Goal: Transaction & Acquisition: Purchase product/service

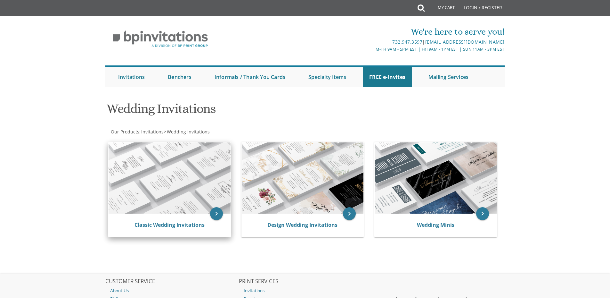
click at [169, 185] on img at bounding box center [170, 177] width 122 height 71
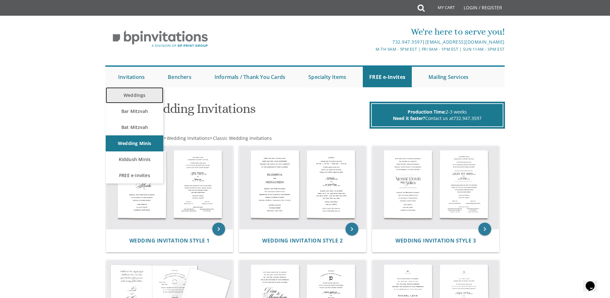
click at [134, 96] on link "Weddings" at bounding box center [135, 95] width 58 height 16
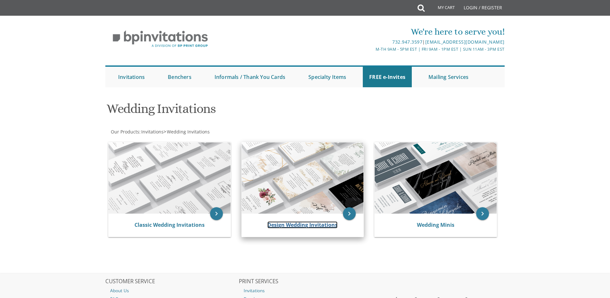
click at [304, 223] on link "Design Wedding Invitations" at bounding box center [302, 224] width 70 height 7
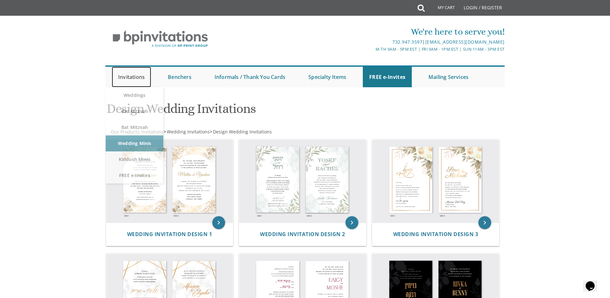
click at [123, 80] on link "Invitations" at bounding box center [131, 77] width 39 height 20
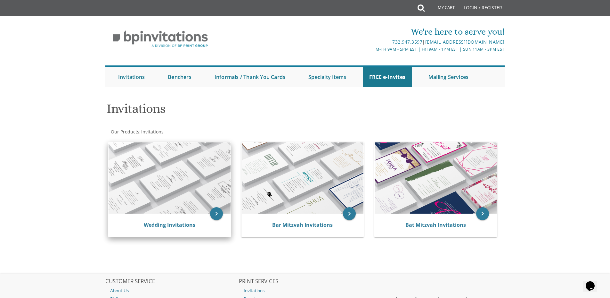
click at [173, 229] on div "Wedding Invitations" at bounding box center [170, 224] width 122 height 23
click at [173, 226] on link "Wedding Invitations" at bounding box center [170, 224] width 52 height 7
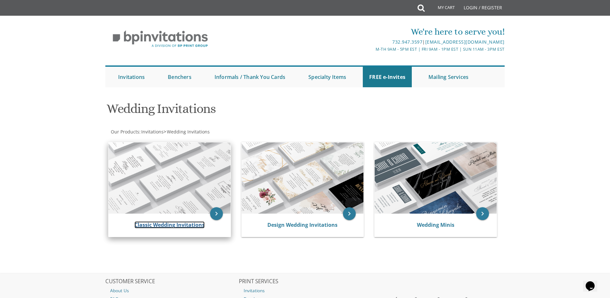
click at [176, 225] on link "Classic Wedding Invitations" at bounding box center [170, 224] width 70 height 7
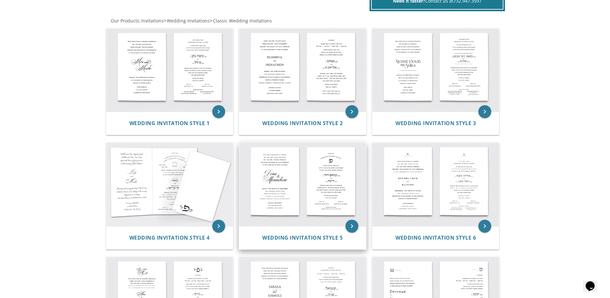
scroll to position [128, 0]
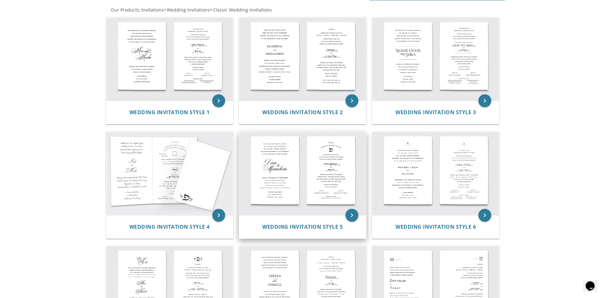
click at [339, 179] on img at bounding box center [302, 173] width 127 height 83
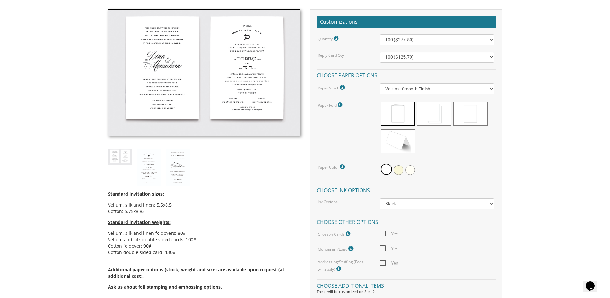
scroll to position [192, 0]
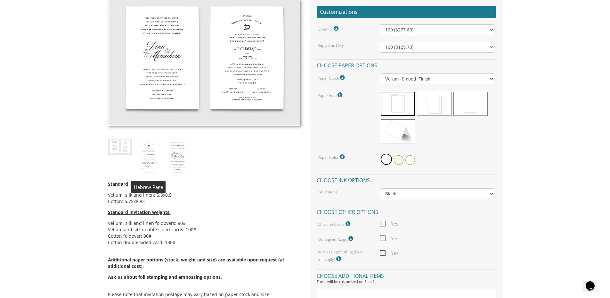
click at [151, 158] on img at bounding box center [149, 157] width 24 height 37
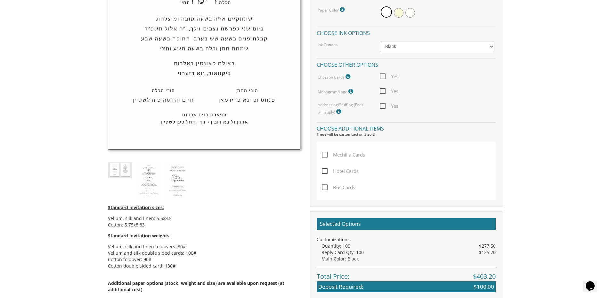
scroll to position [352, 0]
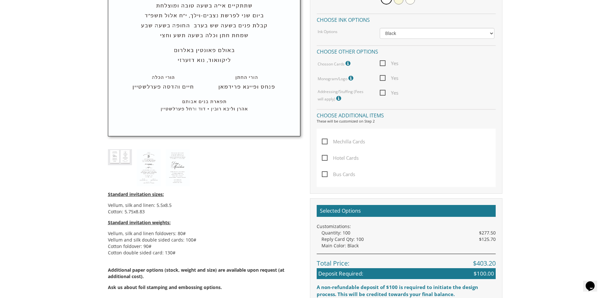
click at [326, 141] on span "Mechilla Cards" at bounding box center [343, 141] width 43 height 8
click at [326, 141] on input "Mechilla Cards" at bounding box center [324, 141] width 4 height 4
click at [326, 141] on span "Mechilla Cards" at bounding box center [343, 141] width 43 height 8
click at [326, 141] on input "Mechilla Cards" at bounding box center [324, 141] width 4 height 4
click at [329, 142] on span "Mechilla Cards" at bounding box center [343, 141] width 43 height 8
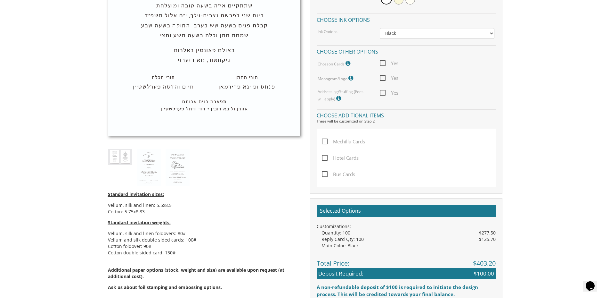
click at [326, 142] on input "Mechilla Cards" at bounding box center [324, 141] width 4 height 4
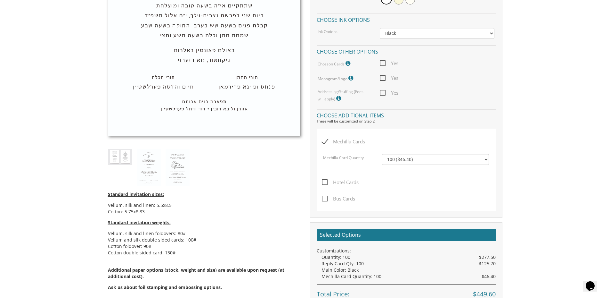
click at [325, 141] on span "Mechilla Cards" at bounding box center [343, 141] width 43 height 8
click at [325, 141] on input "Mechilla Cards" at bounding box center [324, 141] width 4 height 4
checkbox input "false"
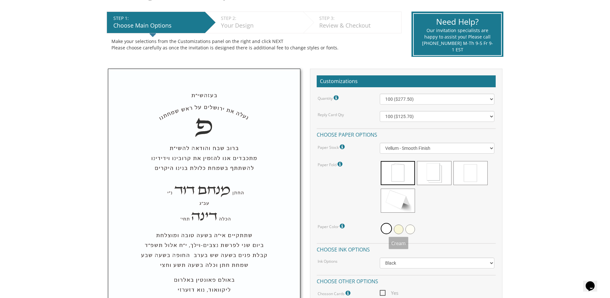
scroll to position [96, 0]
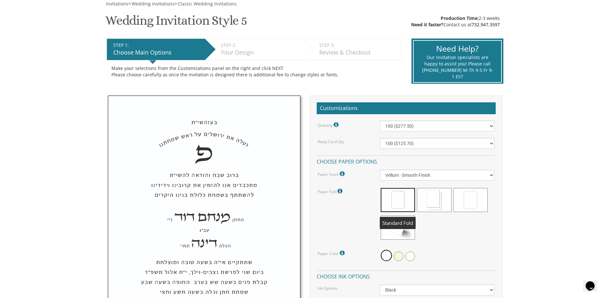
click at [401, 197] on span at bounding box center [398, 200] width 34 height 24
click at [411, 175] on select "Vellum - Smooth Finish Linen - Subtle Embossed Crosshatch Texture Silk - Soft, …" at bounding box center [437, 174] width 115 height 11
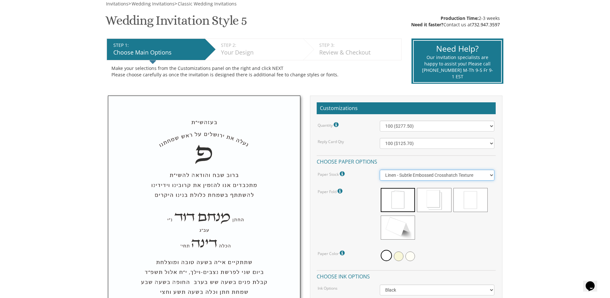
click at [380, 169] on select "Vellum - Smooth Finish Linen - Subtle Embossed Crosshatch Texture Silk - Soft, …" at bounding box center [437, 174] width 115 height 11
click at [420, 179] on select "Vellum - Smooth Finish Linen - Subtle Embossed Crosshatch Texture Silk - Soft, …" at bounding box center [437, 174] width 115 height 11
click at [380, 169] on select "Vellum - Smooth Finish Linen - Subtle Embossed Crosshatch Texture Silk - Soft, …" at bounding box center [437, 174] width 115 height 11
click at [407, 177] on select "Vellum - Smooth Finish Linen - Subtle Embossed Crosshatch Texture Silk - Soft, …" at bounding box center [437, 174] width 115 height 11
select select "Linen"
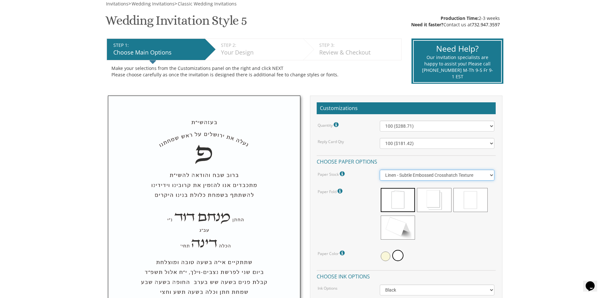
click at [380, 169] on select "Vellum - Smooth Finish Linen - Subtle Embossed Crosshatch Texture Silk - Soft, …" at bounding box center [437, 174] width 115 height 11
click at [412, 126] on select "100 ($358.15) 200 ($372.55) 300 ($547.25) 400 ($561.65) 500 ($736.40) 600 ($750…" at bounding box center [437, 125] width 115 height 11
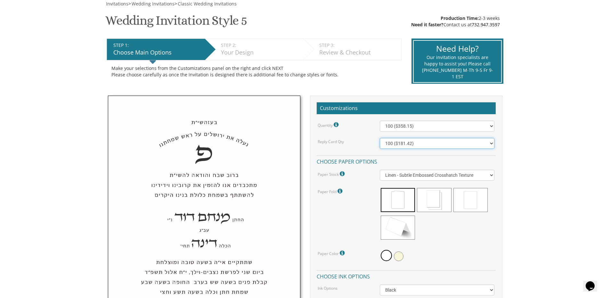
click at [389, 144] on select "100 ($181.42) 200 ($185.92) 300 ($193.42) 400 ($196.42) 500 ($254.30) 600 ($258…" at bounding box center [437, 143] width 115 height 11
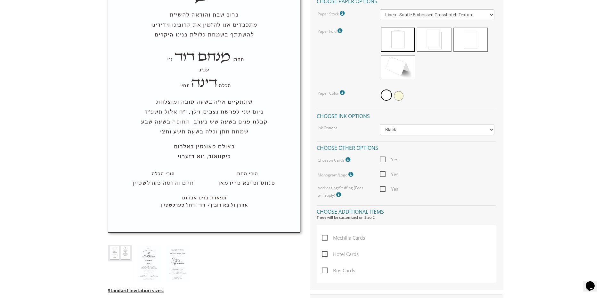
scroll to position [288, 0]
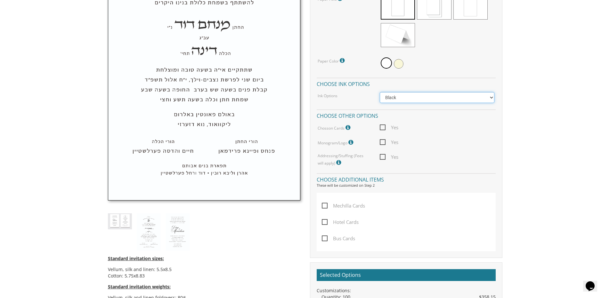
click at [492, 99] on select "Black Colored Ink ($65.00) Black + One Color ($211.00) Two Colors ($265.00)" at bounding box center [437, 97] width 115 height 11
click at [380, 92] on select "Black Colored Ink ($65.00) Black + One Color ($211.00) Two Colors ($265.00)" at bounding box center [437, 97] width 115 height 11
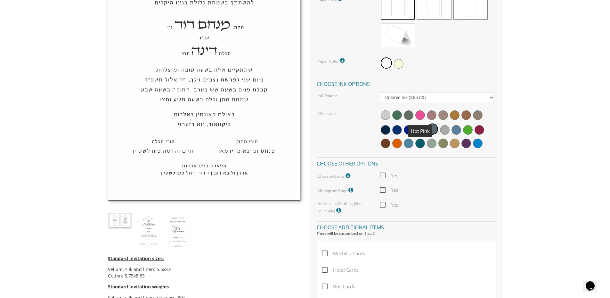
click at [420, 114] on span at bounding box center [420, 115] width 10 height 10
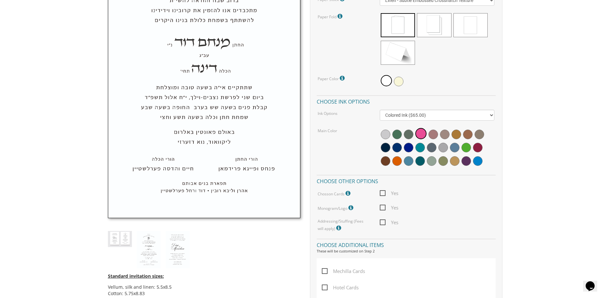
scroll to position [256, 0]
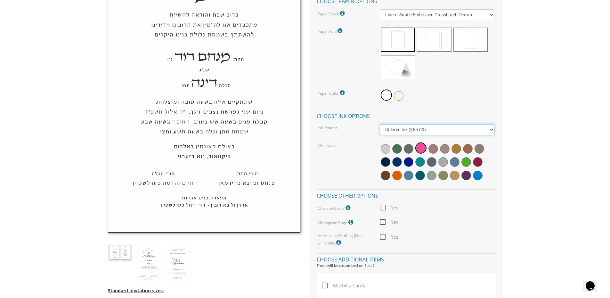
click at [421, 130] on select "Black Colored Ink ($65.00) Black + One Color ($211.00) Two Colors ($265.00)" at bounding box center [437, 129] width 115 height 11
select select "Black + One Color"
click at [380, 124] on select "Black Colored Ink ($65.00) Black + One Color ($211.00) Two Colors ($265.00)" at bounding box center [437, 129] width 115 height 11
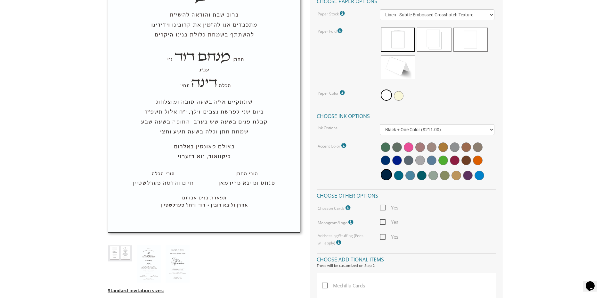
click at [343, 143] on icon at bounding box center [344, 146] width 6 height 6
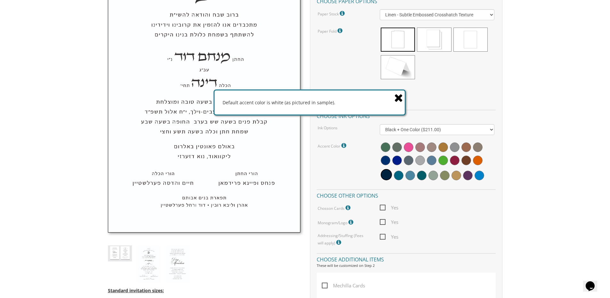
click at [398, 101] on icon at bounding box center [398, 97] width 9 height 11
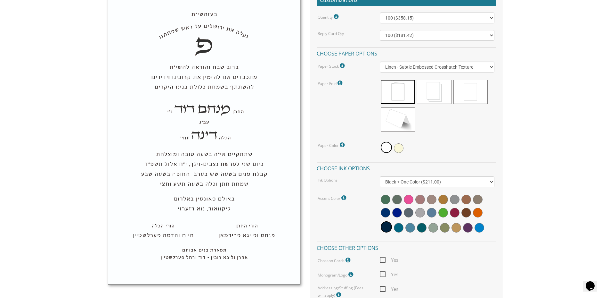
scroll to position [224, 0]
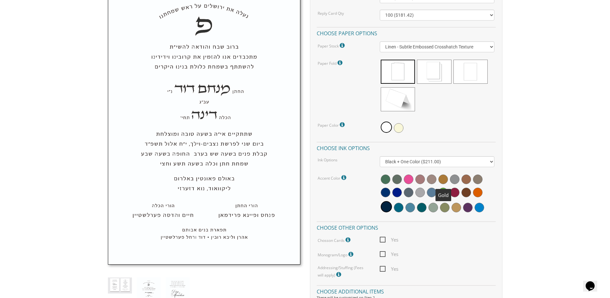
click at [444, 178] on span at bounding box center [443, 179] width 10 height 10
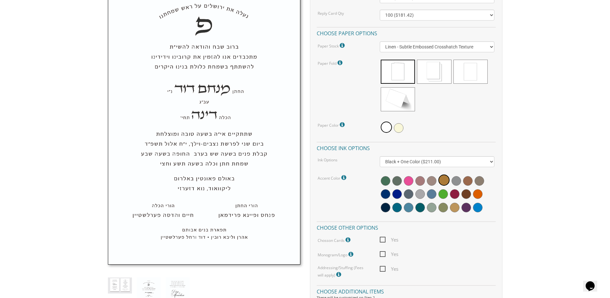
click at [233, 122] on img at bounding box center [204, 115] width 192 height 297
drag, startPoint x: 234, startPoint y: 121, endPoint x: 229, endPoint y: 112, distance: 10.5
click at [229, 112] on img at bounding box center [204, 115] width 192 height 297
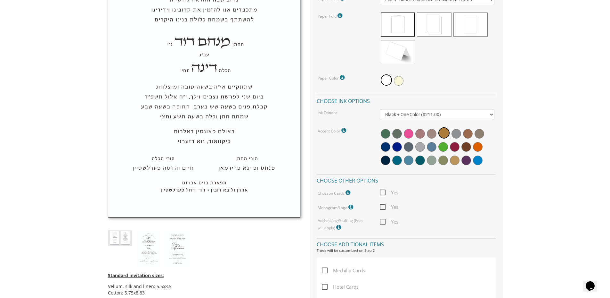
scroll to position [288, 0]
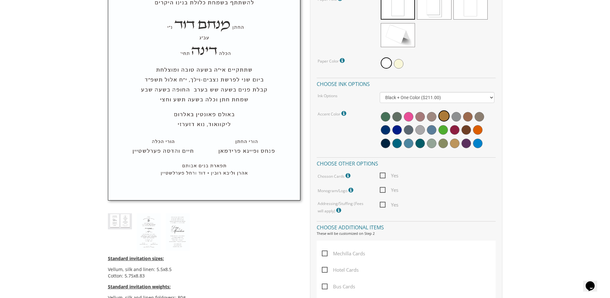
click at [382, 203] on span "Yes" at bounding box center [389, 204] width 19 height 8
click at [382, 203] on input "Yes" at bounding box center [382, 204] width 4 height 4
checkbox input "true"
click at [348, 177] on icon at bounding box center [349, 176] width 6 height 6
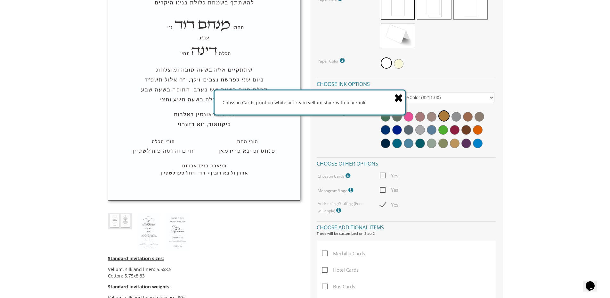
click at [400, 96] on icon at bounding box center [398, 97] width 9 height 11
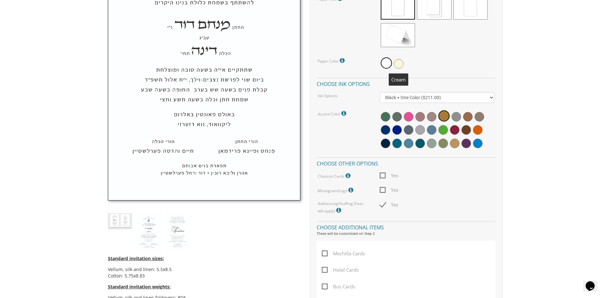
click at [398, 64] on span at bounding box center [399, 64] width 10 height 10
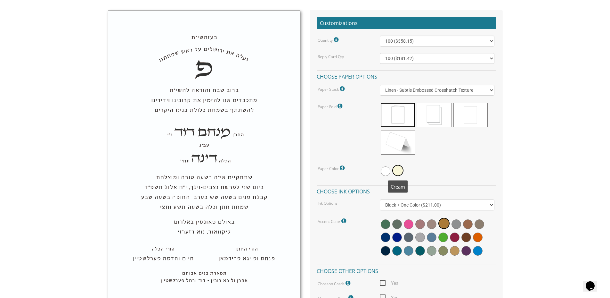
scroll to position [192, 0]
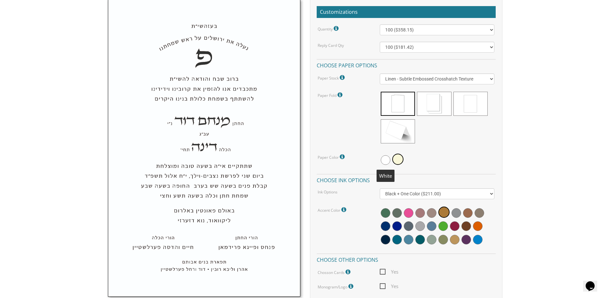
click at [386, 159] on span at bounding box center [386, 160] width 10 height 10
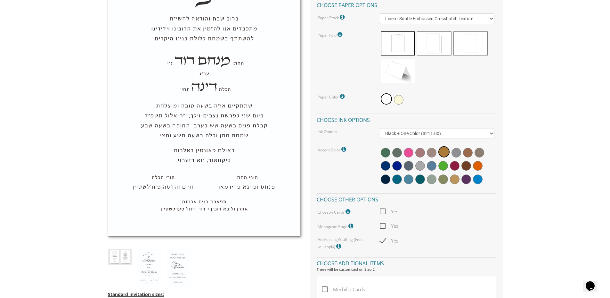
scroll to position [256, 0]
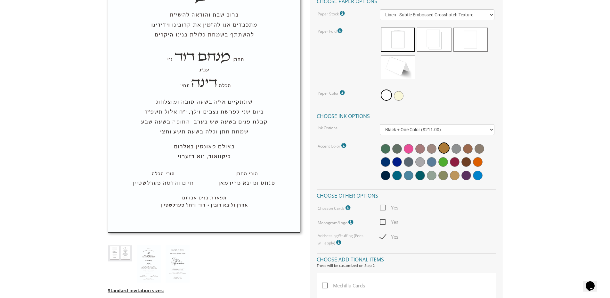
click at [343, 91] on icon at bounding box center [343, 93] width 6 height 6
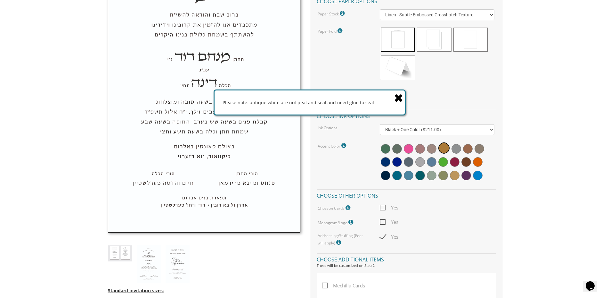
click at [401, 96] on icon at bounding box center [398, 97] width 9 height 11
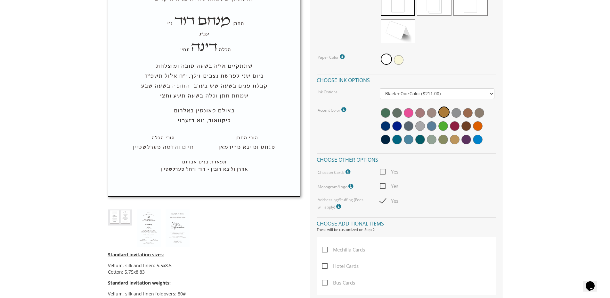
scroll to position [288, 0]
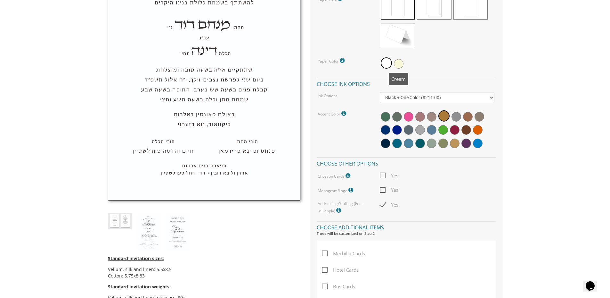
click at [397, 61] on span at bounding box center [399, 64] width 10 height 10
click at [177, 231] on img at bounding box center [178, 231] width 24 height 37
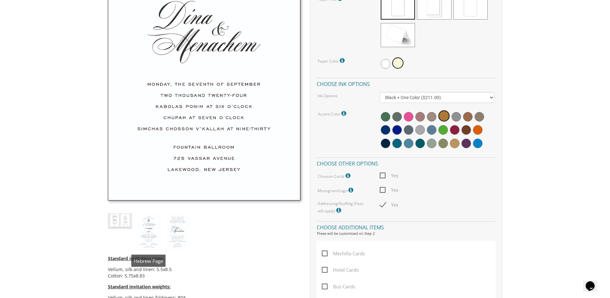
click at [129, 220] on img at bounding box center [120, 221] width 24 height 16
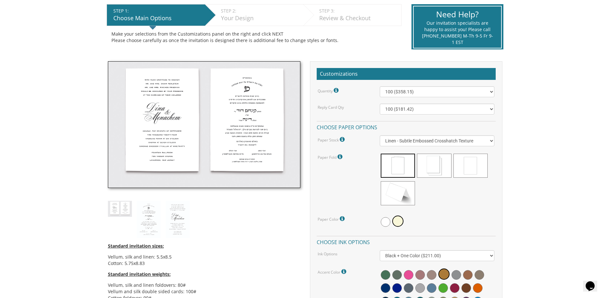
scroll to position [138, 0]
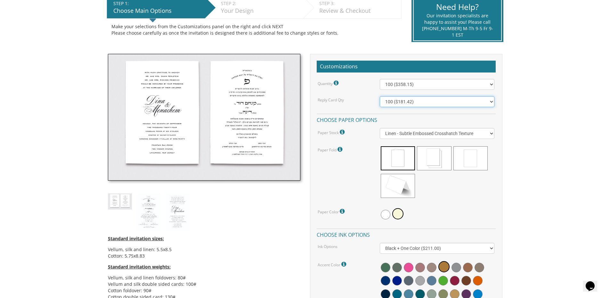
click at [409, 102] on select "100 ($181.42) 200 ($185.92) 300 ($193.42) 400 ($196.42) 500 ($254.30) 600 ($258…" at bounding box center [437, 101] width 115 height 11
click at [420, 86] on select "100 ($358.15) 200 ($372.55) 300 ($547.25) 400 ($561.65) 500 ($736.40) 600 ($750…" at bounding box center [437, 84] width 115 height 11
click at [394, 104] on select "100 ($181.42) 200 ($185.92) 300 ($193.42) 400 ($196.42) 500 ($254.30) 600 ($258…" at bounding box center [437, 101] width 115 height 11
click at [395, 104] on select "100 ($181.42) 200 ($185.92) 300 ($193.42) 400 ($196.42) 500 ($254.30) 600 ($258…" at bounding box center [437, 101] width 115 height 11
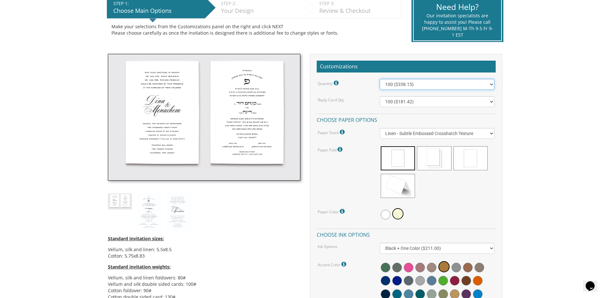
click at [404, 84] on select "100 ($358.15) 200 ($372.55) 300 ($547.25) 400 ($561.65) 500 ($736.40) 600 ($750…" at bounding box center [437, 84] width 115 height 11
select select "300"
click at [380, 79] on select "100 ($358.15) 200 ($372.55) 300 ($547.25) 400 ($561.65) 500 ($736.40) 600 ($750…" at bounding box center [437, 84] width 115 height 11
click at [415, 101] on select "100 ($181.42) 200 ($185.92) 300 ($193.42) 400 ($196.42) 500 ($254.30) 600 ($258…" at bounding box center [437, 101] width 115 height 11
click at [453, 101] on select "100 ($181.42) 200 ($185.92) 300 ($193.42) 400 ($196.42) 500 ($254.30) 600 ($258…" at bounding box center [437, 101] width 115 height 11
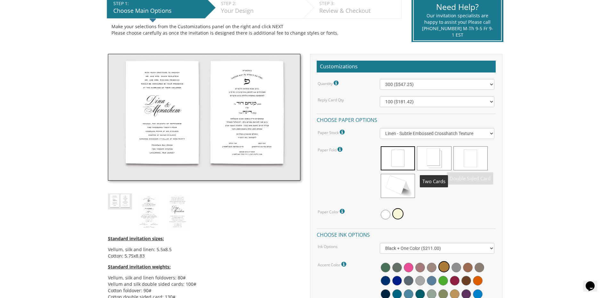
click at [437, 158] on span at bounding box center [434, 158] width 34 height 24
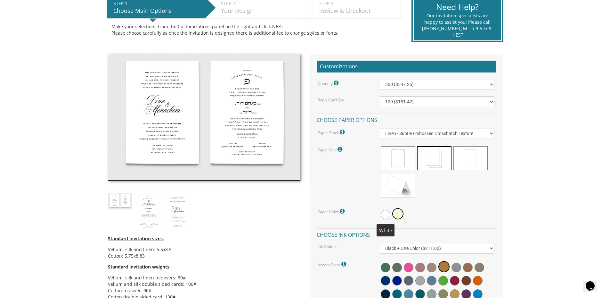
click at [387, 213] on span at bounding box center [386, 214] width 10 height 10
click at [438, 126] on div "Quantity Please note: Quantities may be modified after order completion. For we…" at bounding box center [406, 222] width 179 height 286
click at [440, 130] on select "Vellum - Smooth Finish Linen - Subtle Embossed Crosshatch Texture Silk - Soft, …" at bounding box center [437, 133] width 115 height 11
select select "Silk"
click at [380, 128] on select "Vellum - Smooth Finish Linen - Subtle Embossed Crosshatch Texture Silk - Soft, …" at bounding box center [437, 133] width 115 height 11
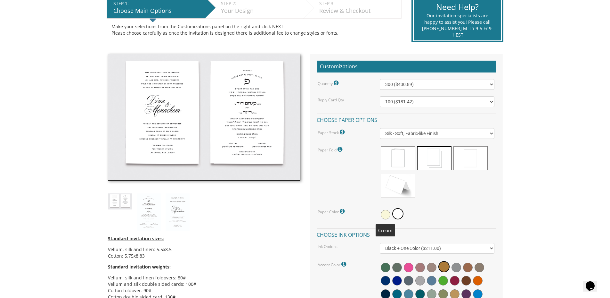
click at [384, 212] on span at bounding box center [386, 214] width 10 height 10
click at [398, 213] on span at bounding box center [399, 214] width 10 height 10
click at [383, 213] on span at bounding box center [386, 214] width 10 height 10
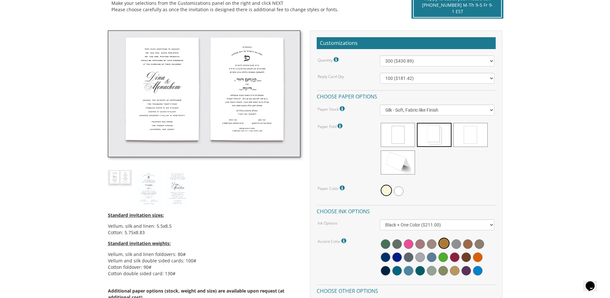
scroll to position [234, 0]
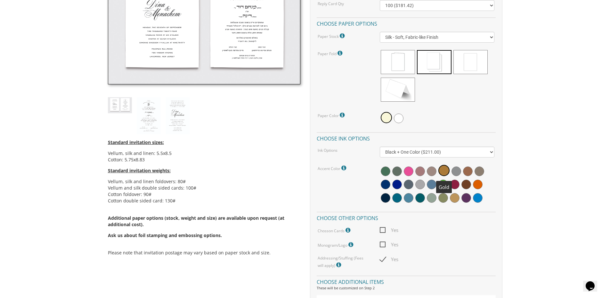
click at [443, 168] on span at bounding box center [443, 170] width 11 height 11
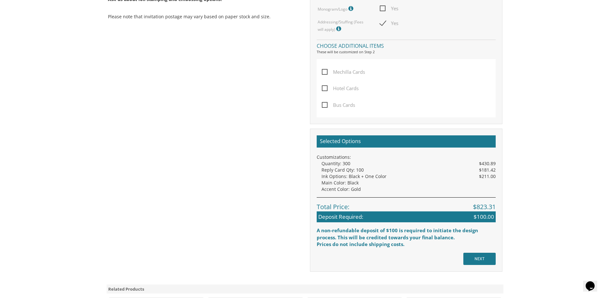
scroll to position [490, 0]
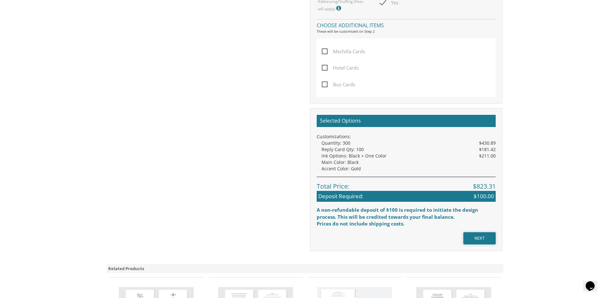
click at [480, 235] on input "NEXT" at bounding box center [479, 238] width 32 height 12
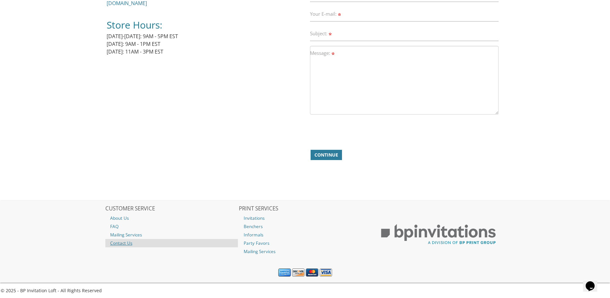
scroll to position [142, 0]
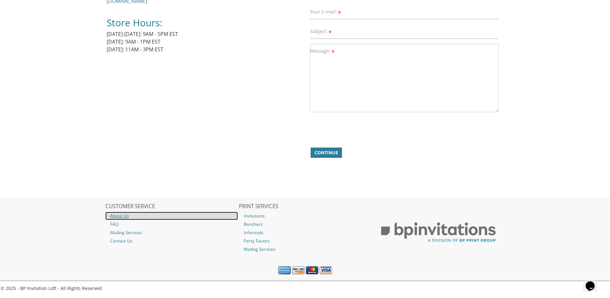
click at [119, 216] on link "About Us" at bounding box center [171, 215] width 133 height 8
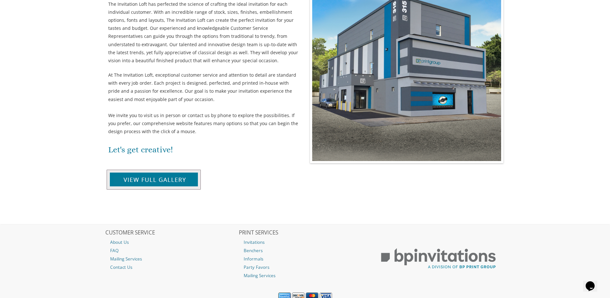
scroll to position [179, 0]
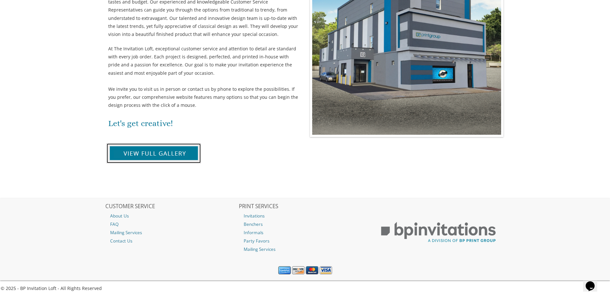
click at [151, 151] on img at bounding box center [154, 153] width 94 height 20
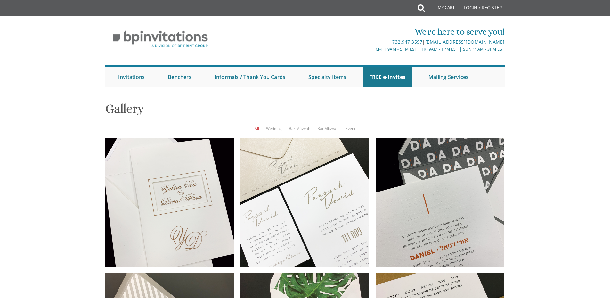
drag, startPoint x: 477, startPoint y: 215, endPoint x: 560, endPoint y: 30, distance: 202.0
click at [560, 30] on div "We're here to serve you! 732.947.3597 | [EMAIL_ADDRESS][DOMAIN_NAME] M-Th 9am -…" at bounding box center [305, 54] width 610 height 71
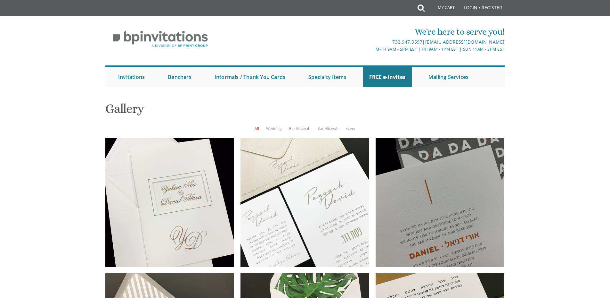
scroll to position [96, 0]
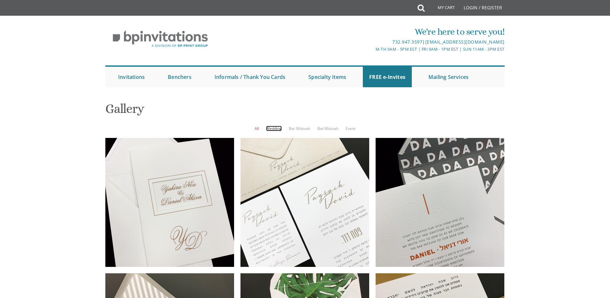
click at [270, 126] on link "Wedding" at bounding box center [274, 128] width 16 height 5
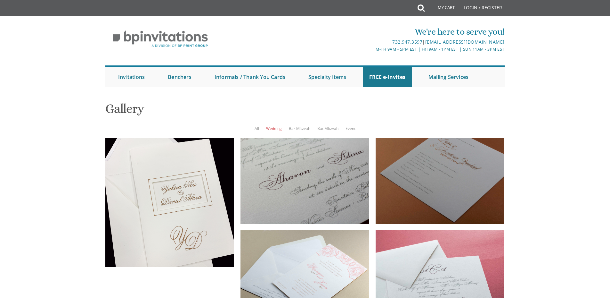
click at [436, 138] on div at bounding box center [440, 181] width 129 height 86
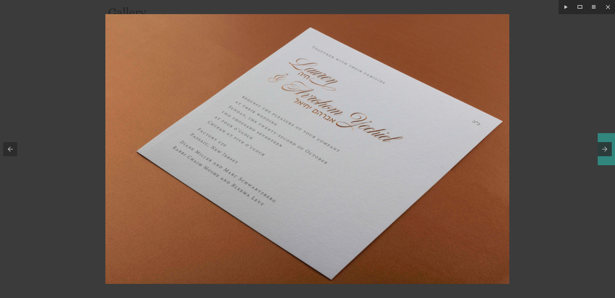
click at [603, 150] on button at bounding box center [606, 149] width 17 height 32
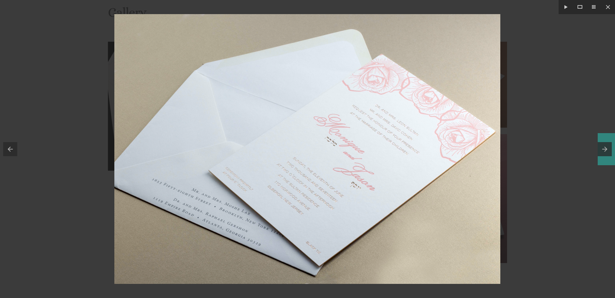
click at [603, 150] on button at bounding box center [606, 149] width 17 height 32
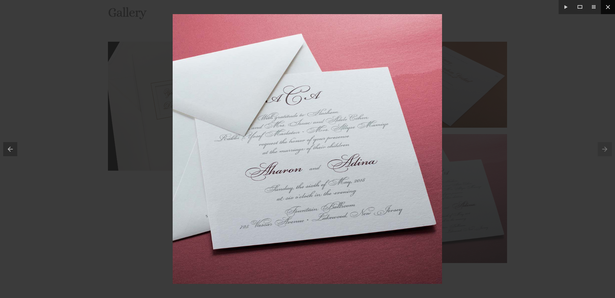
click at [609, 9] on button at bounding box center [608, 7] width 14 height 14
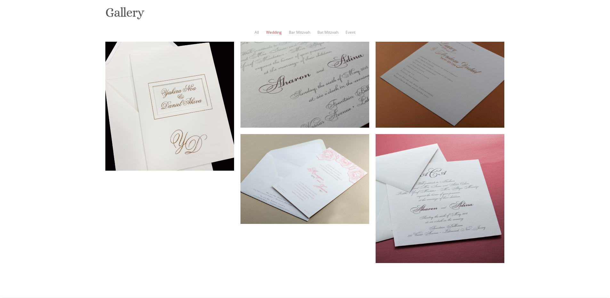
click at [455, 97] on div at bounding box center [440, 85] width 129 height 86
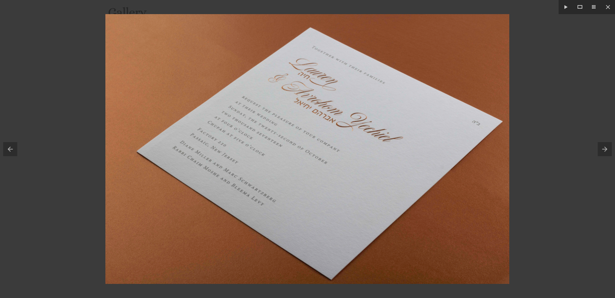
click at [376, 200] on img at bounding box center [307, 148] width 404 height 269
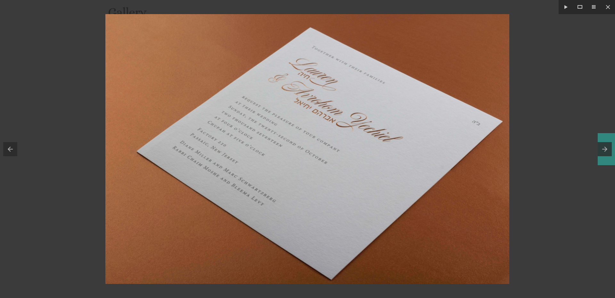
click at [606, 147] on button at bounding box center [606, 149] width 17 height 32
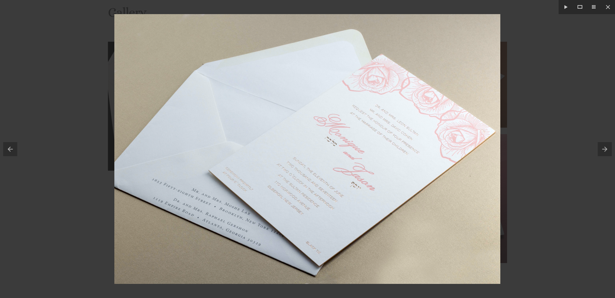
click at [396, 198] on img at bounding box center [307, 148] width 386 height 269
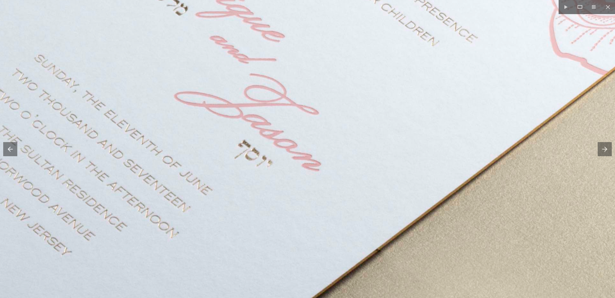
click at [396, 198] on img at bounding box center [85, 26] width 1352 height 943
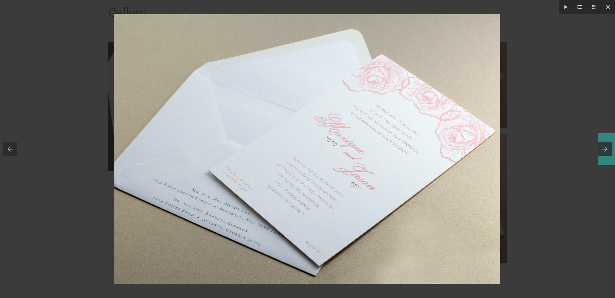
click at [604, 148] on button at bounding box center [606, 149] width 17 height 32
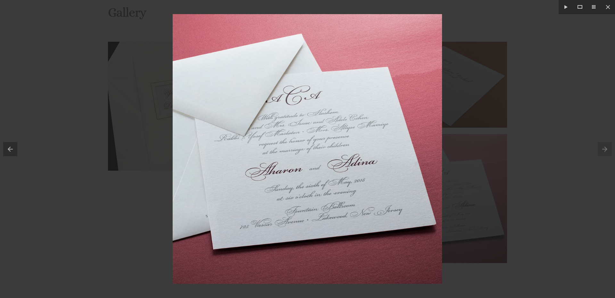
click at [422, 166] on img at bounding box center [307, 148] width 269 height 269
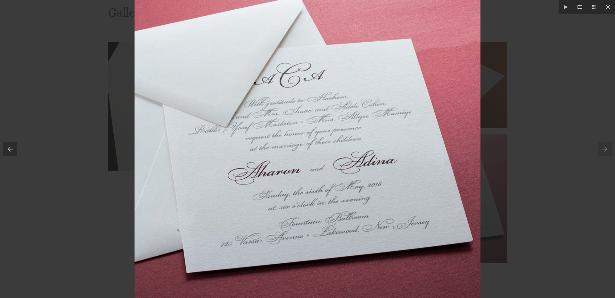
click at [422, 166] on img at bounding box center [308, 144] width 346 height 346
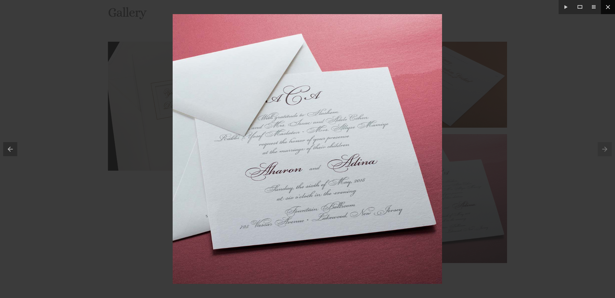
click at [609, 5] on button at bounding box center [608, 7] width 14 height 14
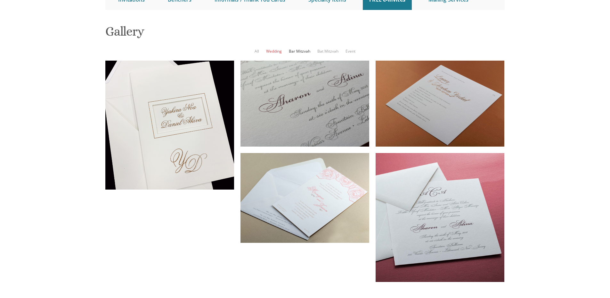
scroll to position [32, 0]
click at [257, 54] on link "All" at bounding box center [257, 50] width 4 height 5
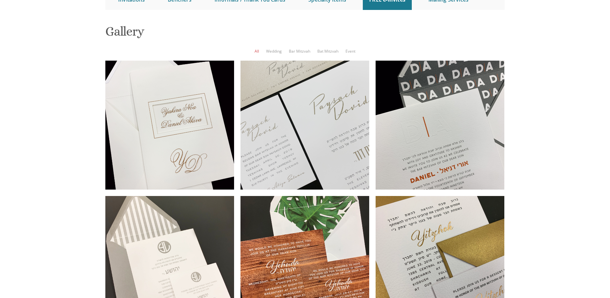
click at [348, 158] on div at bounding box center [305, 125] width 129 height 129
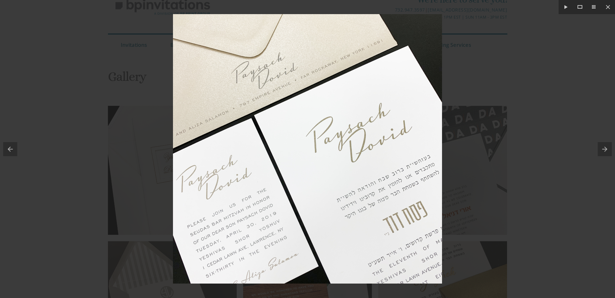
click at [324, 173] on img at bounding box center [307, 148] width 269 height 269
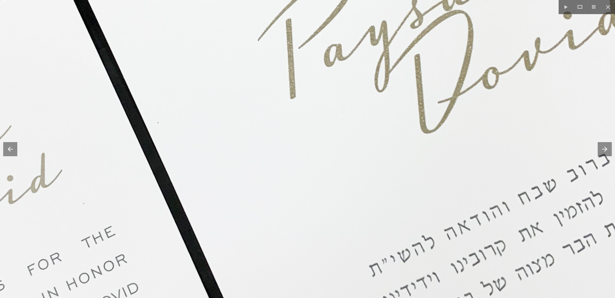
click at [324, 176] on img at bounding box center [263, 84] width 968 height 968
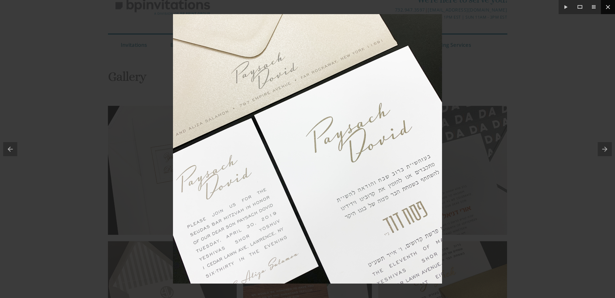
click at [610, 7] on button at bounding box center [608, 7] width 14 height 14
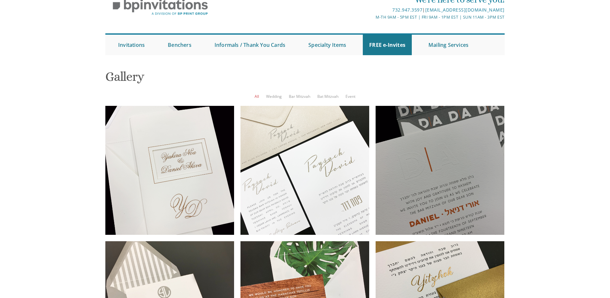
scroll to position [64, 0]
click at [481, 159] on div at bounding box center [440, 170] width 129 height 129
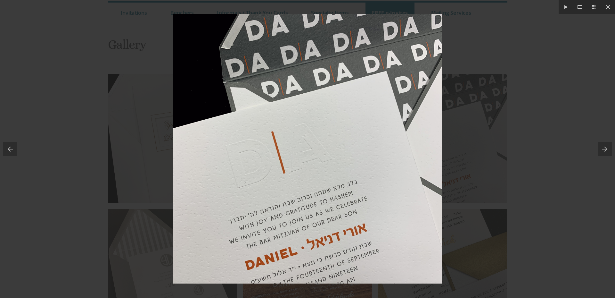
click at [345, 126] on img at bounding box center [307, 148] width 269 height 269
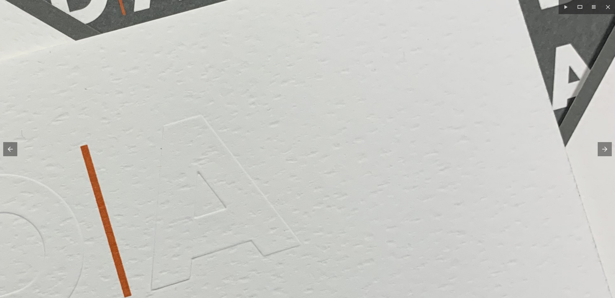
click at [345, 126] on img at bounding box center [210, 208] width 968 height 968
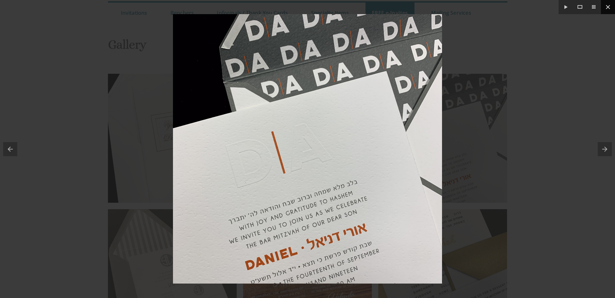
drag, startPoint x: 609, startPoint y: 7, endPoint x: 587, endPoint y: 14, distance: 23.0
click at [608, 7] on button at bounding box center [608, 7] width 14 height 14
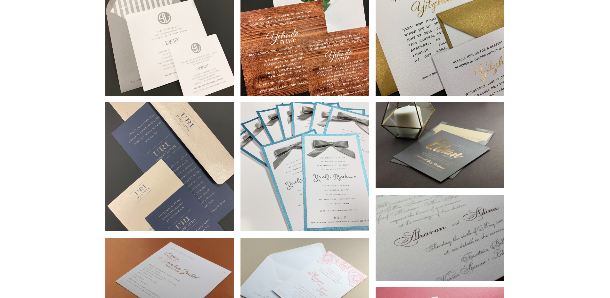
scroll to position [320, 0]
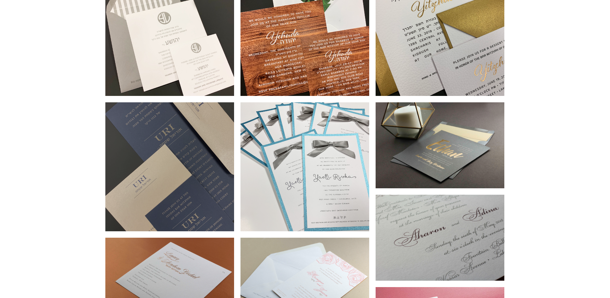
click at [191, 165] on div at bounding box center [169, 166] width 129 height 129
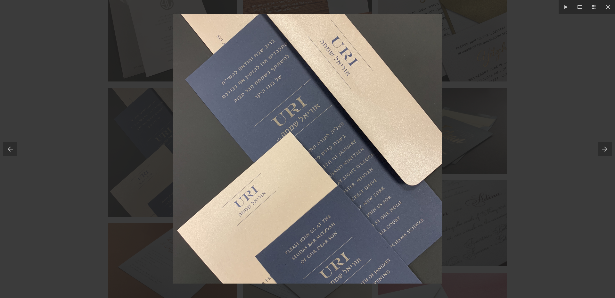
click at [387, 125] on img at bounding box center [307, 148] width 269 height 269
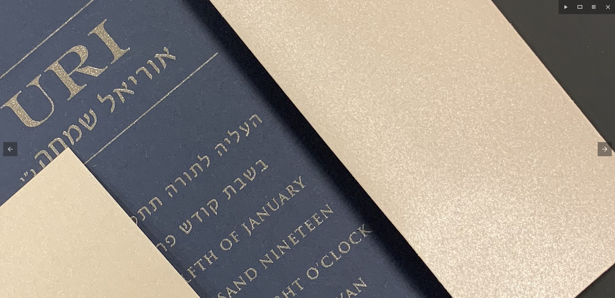
click at [387, 125] on img at bounding box center [130, 209] width 968 height 968
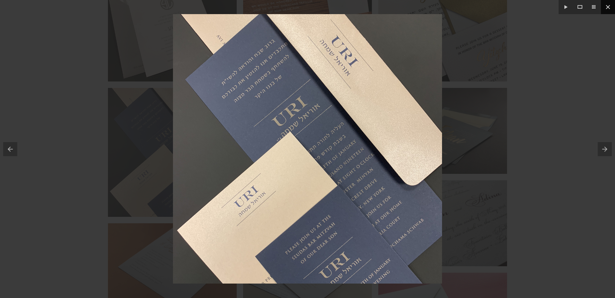
click at [607, 6] on button at bounding box center [608, 7] width 14 height 14
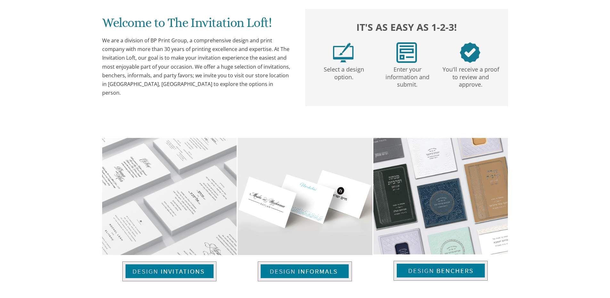
scroll to position [192, 0]
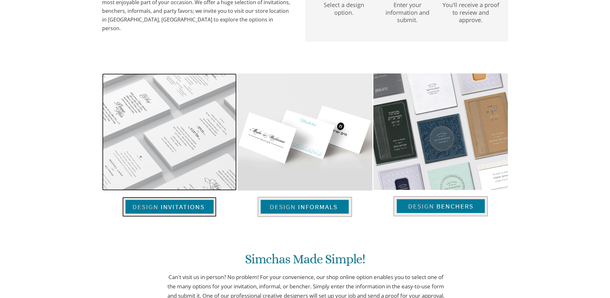
click at [172, 210] on img at bounding box center [169, 207] width 94 height 20
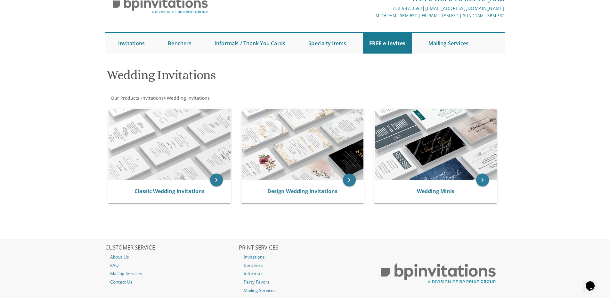
scroll to position [75, 0]
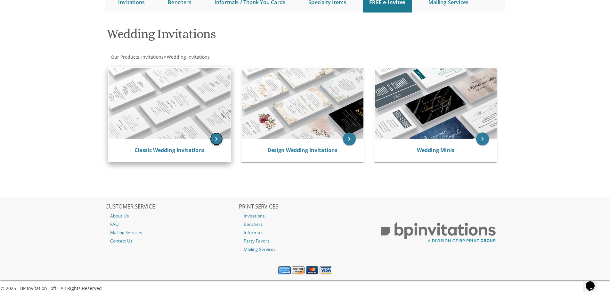
click at [217, 139] on icon "keyboard_arrow_right" at bounding box center [216, 138] width 13 height 13
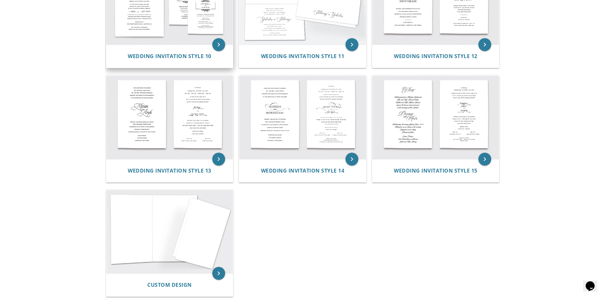
scroll to position [544, 0]
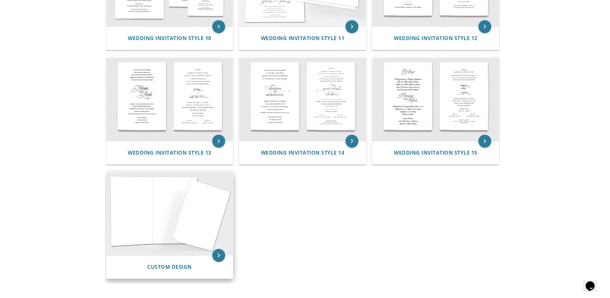
click at [173, 198] on img at bounding box center [169, 213] width 127 height 83
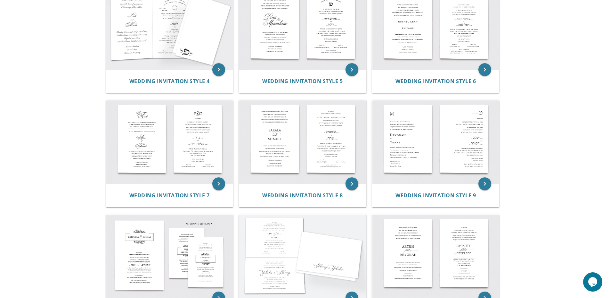
scroll to position [128, 0]
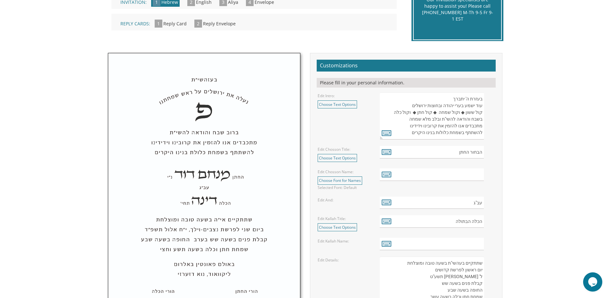
scroll to position [160, 0]
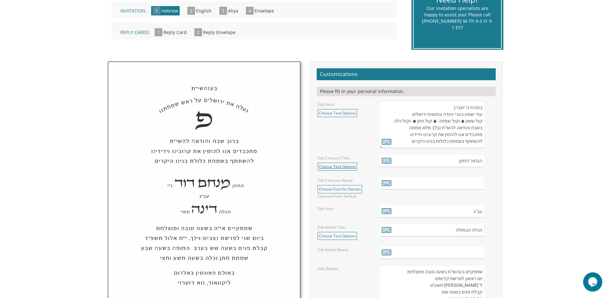
click at [344, 167] on link "Choose Text Options" at bounding box center [337, 166] width 39 height 8
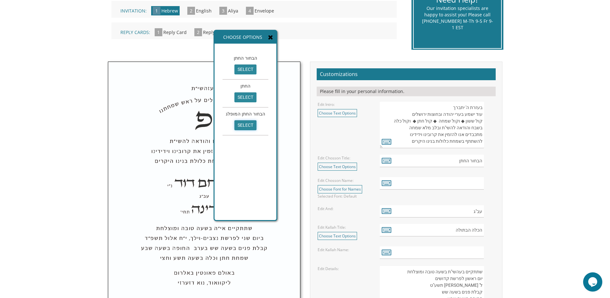
click at [248, 126] on input "select" at bounding box center [245, 125] width 22 height 10
type input "הבחור החתן המופלג"
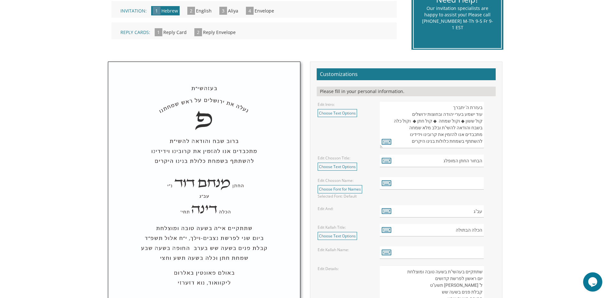
click at [339, 231] on div "Edit Kallah Title: Choose Text Options הכלה select הכלה הבתולה select הכלה הבתו…" at bounding box center [344, 232] width 62 height 16
click at [339, 233] on link "Choose Text Options" at bounding box center [337, 236] width 39 height 8
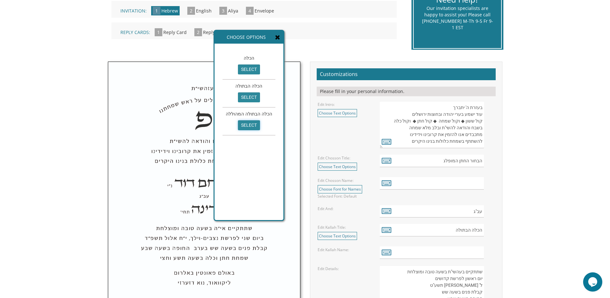
click at [250, 124] on input "select" at bounding box center [249, 125] width 22 height 10
type input "הכלה הבתולה המהוללה"
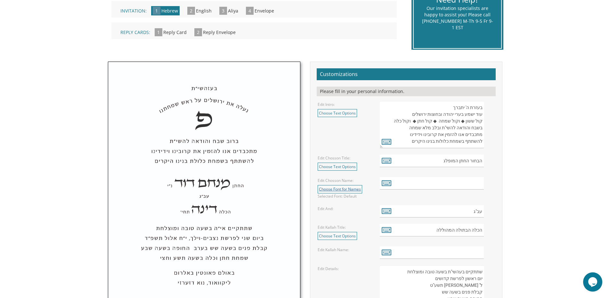
click at [350, 187] on link "Choose Font for Names" at bounding box center [340, 189] width 45 height 8
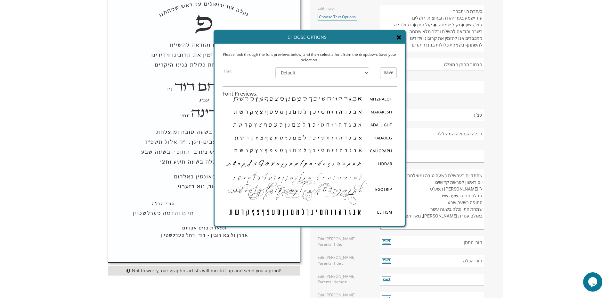
scroll to position [20, 0]
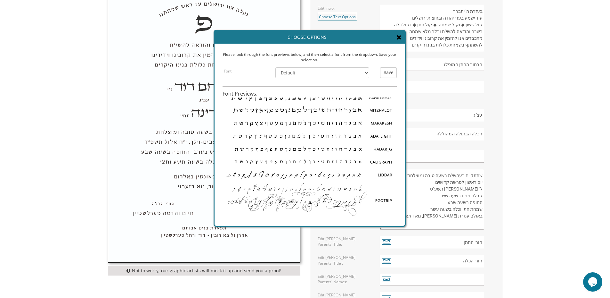
click at [346, 172] on img at bounding box center [310, 174] width 174 height 13
click at [377, 169] on img at bounding box center [310, 174] width 174 height 13
click at [378, 171] on img at bounding box center [310, 174] width 174 height 13
click at [340, 77] on select "Default Ashkenazy Mitzhalot Marakesh Ada_Light Hadar_G Caligraph Liddar [PERSON…" at bounding box center [322, 72] width 94 height 11
select select "/store/pc/invitations/FontPreviews/hebfonts-29.jpg"
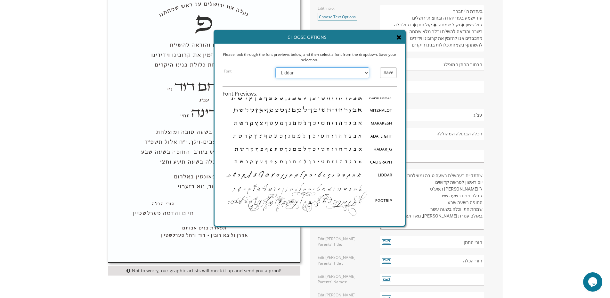
click at [275, 67] on select "Default Ashkenazy Mitzhalot Marakesh Ada_Light Hadar_G Caligraph Liddar [PERSON…" at bounding box center [322, 72] width 94 height 11
click at [382, 69] on input "Save" at bounding box center [388, 72] width 17 height 11
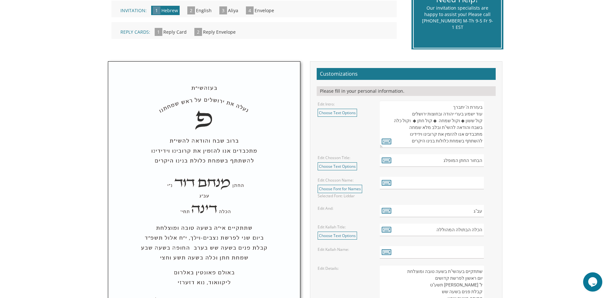
scroll to position [160, 0]
click at [339, 105] on div "Edit Intro: Choose Text Options בעזרת ה' יתברך עוד ישמע בערי [PERSON_NAME] ובחו…" at bounding box center [344, 109] width 62 height 16
click at [344, 112] on link "Choose Text Options" at bounding box center [337, 113] width 39 height 8
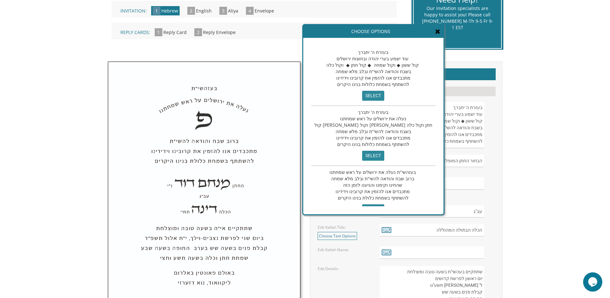
drag, startPoint x: 274, startPoint y: 37, endPoint x: 372, endPoint y: 29, distance: 98.0
click at [372, 29] on div "Choose Options" at bounding box center [373, 31] width 140 height 13
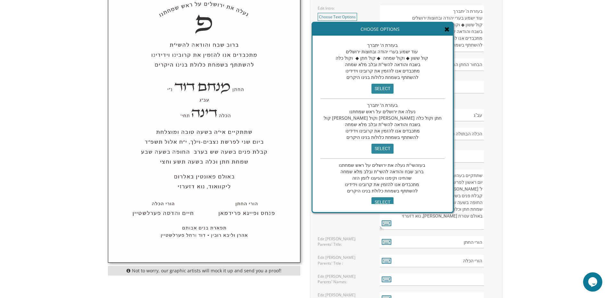
scroll to position [0, 0]
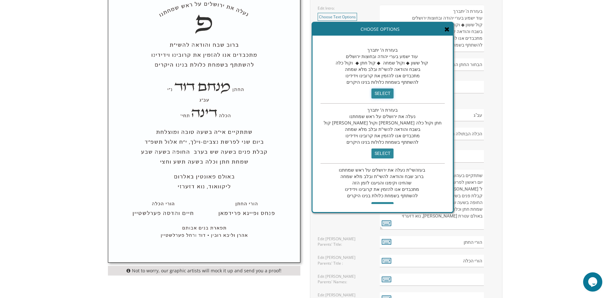
click at [372, 95] on input "select" at bounding box center [383, 93] width 22 height 10
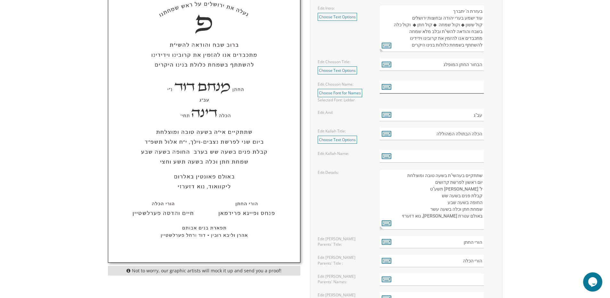
click at [471, 88] on input "text" at bounding box center [432, 87] width 104 height 12
click at [382, 87] on icon at bounding box center [387, 86] width 10 height 9
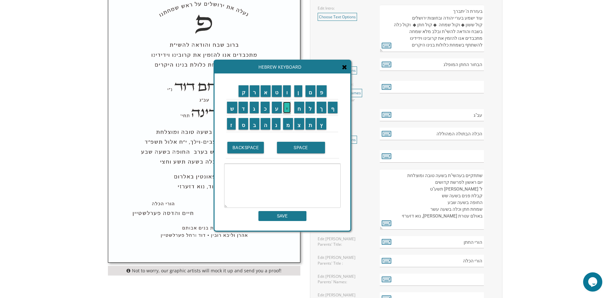
drag, startPoint x: 287, startPoint y: 105, endPoint x: 286, endPoint y: 94, distance: 10.6
click at [287, 104] on input "י" at bounding box center [287, 108] width 8 height 12
click at [286, 93] on input "ו" at bounding box center [287, 91] width 8 height 12
click at [244, 122] on input "ס" at bounding box center [244, 124] width 10 height 12
click at [333, 107] on input "ף" at bounding box center [333, 108] width 10 height 12
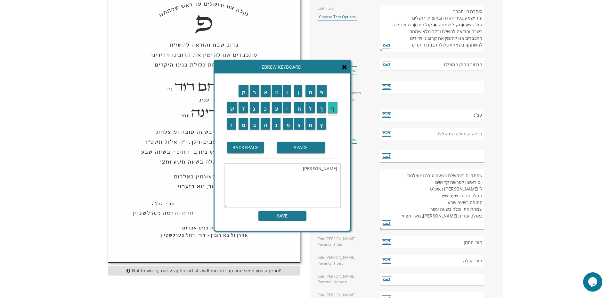
type textarea "יוסף"
click at [297, 220] on input "SAVE" at bounding box center [282, 216] width 48 height 10
type input "יוסף"
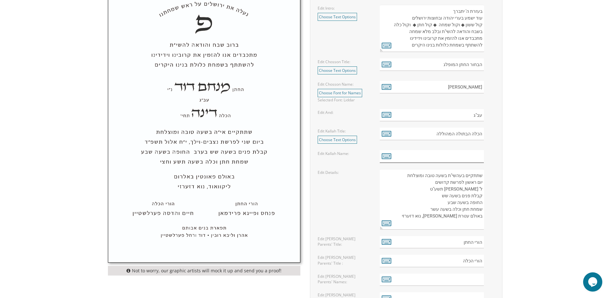
click at [464, 152] on input "text" at bounding box center [432, 156] width 104 height 12
click at [391, 158] on icon at bounding box center [387, 155] width 10 height 9
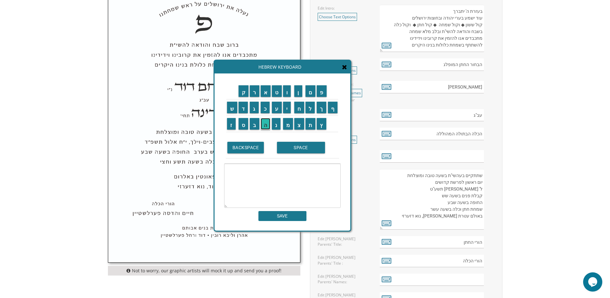
click at [266, 124] on input "ה" at bounding box center [266, 124] width 10 height 12
click at [244, 109] on input "ד" at bounding box center [244, 108] width 10 height 12
click at [244, 123] on input "ס" at bounding box center [244, 124] width 10 height 12
click at [266, 125] on input "ה" at bounding box center [266, 124] width 10 height 12
click at [294, 148] on input "SPACE" at bounding box center [301, 148] width 48 height 12
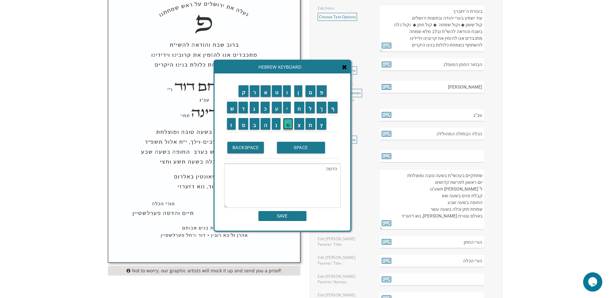
click at [286, 124] on input "מ" at bounding box center [288, 124] width 10 height 12
click at [314, 112] on input "ל" at bounding box center [311, 108] width 10 height 12
click at [266, 122] on input "ה" at bounding box center [266, 124] width 10 height 12
click at [252, 148] on input "BACKSPACE" at bounding box center [245, 148] width 37 height 12
click at [265, 109] on input "כ" at bounding box center [265, 108] width 9 height 12
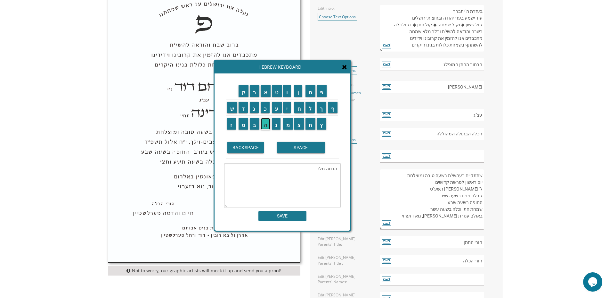
click at [268, 123] on input "ה" at bounding box center [266, 124] width 10 height 12
type textarea "הדסה מלכה"
click at [290, 215] on input "SAVE" at bounding box center [282, 216] width 48 height 10
type input "הדסה מלכה"
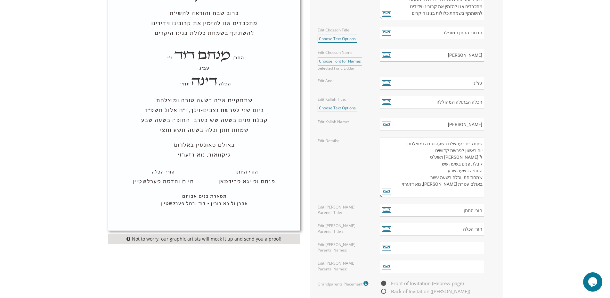
scroll to position [288, 0]
click at [463, 152] on textarea "שתתקיים בעהשי"ת בשעה טובה ומוצלחת יום ראשון לפרשת קדושים ל' ניסן תשע"ט קבלת פני…" at bounding box center [432, 167] width 104 height 61
drag, startPoint x: 465, startPoint y: 150, endPoint x: 475, endPoint y: 151, distance: 9.6
click at [475, 151] on textarea "שתתקיים בעהשי"ת בשעה טובה ומוצלחת יום ראשון לפרשת קדושים ל' ניסן תשע"ט קבלת פני…" at bounding box center [432, 167] width 104 height 61
click at [388, 193] on icon at bounding box center [387, 190] width 10 height 9
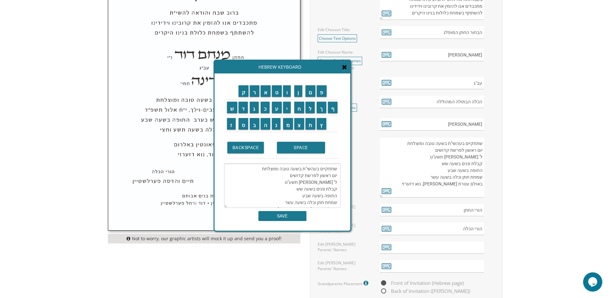
drag, startPoint x: 319, startPoint y: 175, endPoint x: 330, endPoint y: 175, distance: 11.2
click at [330, 175] on textarea "שתתקיים בעהשי"ת בשעה טובה ומוצלחת יום ראשון לפרשת קדושים ל' ניסן תשע"ט קבלת פני…" at bounding box center [282, 185] width 117 height 44
click at [244, 106] on input "ד" at bounding box center [244, 108] width 10 height 12
drag, startPoint x: 316, startPoint y: 175, endPoint x: 328, endPoint y: 175, distance: 11.5
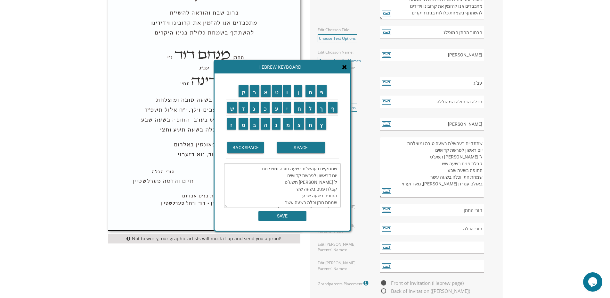
click at [328, 175] on textarea "שתתקיים בעהשי"ת בשעה טובה ומוצלחת יום דראשון לפרשת קדושים ל' ניסן תשע"ט קבלת פנ…" at bounding box center [282, 185] width 117 height 44
click at [236, 143] on input "BACKSPACE" at bounding box center [245, 148] width 37 height 12
click at [319, 175] on textarea "שתתקיים בעהשי"ת בשעה טובה ומוצלחת יום ראשון לפרשת קדושים ל' ניסן תשע"ט קבלת פני…" at bounding box center [282, 185] width 117 height 44
click at [249, 143] on input "BACKSPACE" at bounding box center [245, 148] width 37 height 12
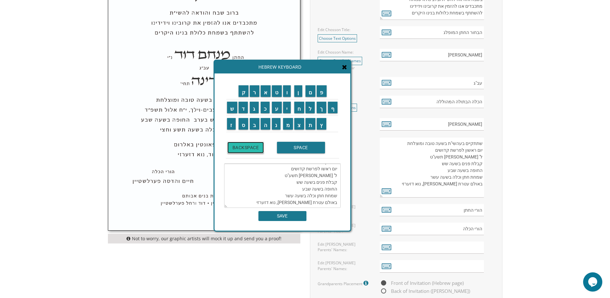
click at [249, 143] on input "BACKSPACE" at bounding box center [245, 148] width 37 height 12
click at [256, 151] on input "BACKSPACE" at bounding box center [245, 148] width 37 height 12
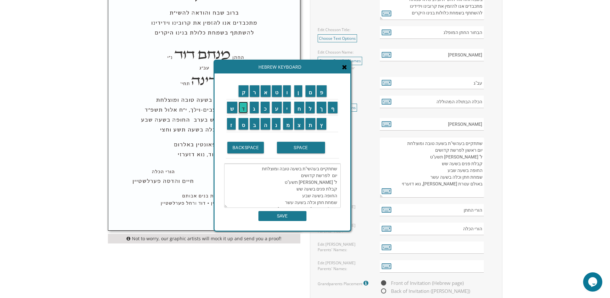
click at [244, 111] on input "ד" at bounding box center [244, 108] width 10 height 12
drag, startPoint x: 298, startPoint y: 174, endPoint x: 310, endPoint y: 175, distance: 11.9
click at [310, 175] on textarea "שתתקיים בעהשי"ת בשעה טובה ומוצלחת יום ד לפרשת קדושים ל' ניסן תשע"ט קבלת פנים בש…" at bounding box center [282, 185] width 117 height 44
drag, startPoint x: 311, startPoint y: 174, endPoint x: 287, endPoint y: 173, distance: 24.1
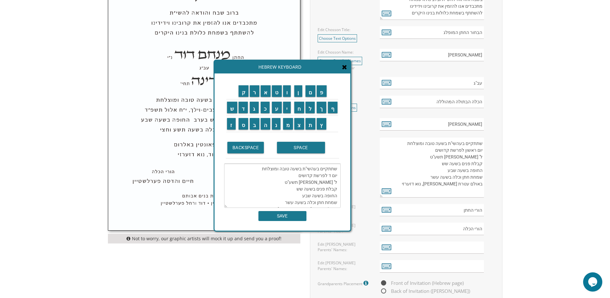
click at [287, 173] on textarea "שתתקיים בעהשי"ת בשעה טובה ומוצלחת יום ד לפרשת קדושים ל' ניסן תשע"ט קבלת פנים בש…" at bounding box center [282, 185] width 117 height 44
click at [285, 97] on td "ו" at bounding box center [288, 91] width 12 height 16
click at [286, 94] on input "ו" at bounding box center [287, 91] width 8 height 12
click at [287, 107] on input "י" at bounding box center [287, 108] width 8 height 12
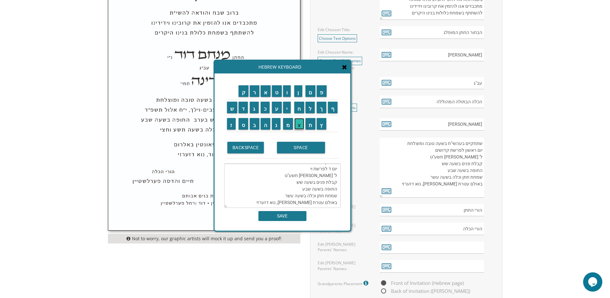
click at [299, 123] on input "צ" at bounding box center [299, 124] width 10 height 12
click at [265, 96] on input "א" at bounding box center [266, 91] width 10 height 12
click at [337, 180] on textarea "שתתקיים בעהשי"ת בשעה טובה ומוצלחת יום ד לפרשת ויצא ל' ניסן תשע"ט קבלת פנים בשעה…" at bounding box center [282, 185] width 117 height 44
click at [289, 92] on input "ו" at bounding box center [287, 91] width 8 height 12
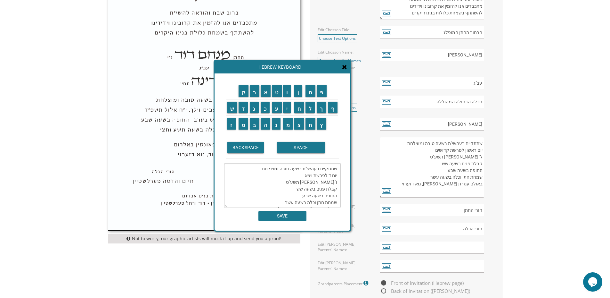
drag, startPoint x: 327, startPoint y: 169, endPoint x: 333, endPoint y: 181, distance: 14.0
click at [333, 181] on textarea "שתתקיים בעהשי"ת בשעה טובה ומוצלחת יום ד לפרשת ויצא ו' ניסן תשע"ט קבלת פנים בשעה…" at bounding box center [282, 185] width 117 height 44
click at [265, 111] on input "כ" at bounding box center [265, 108] width 9 height 12
click at [242, 122] on input "ס" at bounding box center [244, 124] width 10 height 12
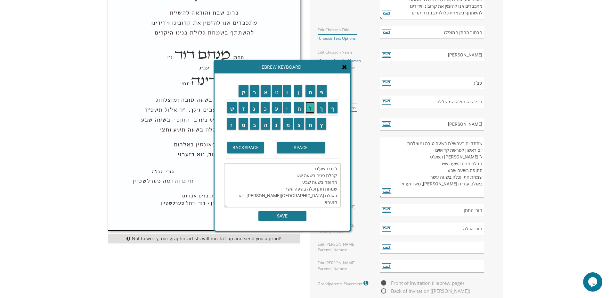
click at [309, 110] on input "ל" at bounding box center [311, 108] width 10 height 12
click at [291, 94] on input "ו" at bounding box center [287, 91] width 8 height 12
click at [311, 169] on textarea "שתתקיים בעהשי"ת בשעה טובה ומוצלחת יום ד לפרשת ויצא ו' כסלו תשע"ט קבלת פנים בשעה…" at bounding box center [282, 185] width 117 height 44
click at [287, 94] on input "ו" at bounding box center [287, 91] width 8 height 12
click at [316, 170] on textarea "שתתקיים בעהשי"ת בשעה טובה ומוצלחת יום ד לפרשת ויצא ו' כסלו תשע"ו קבלת פנים בשעה…" at bounding box center [282, 185] width 117 height 44
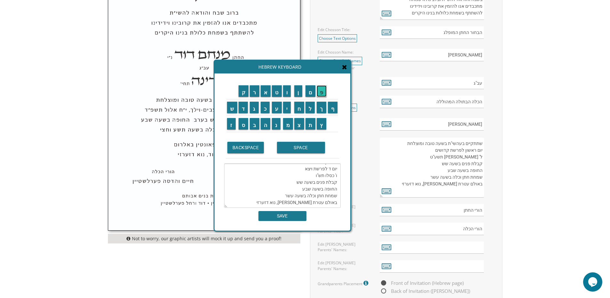
click at [325, 89] on input "פ" at bounding box center [322, 91] width 10 height 12
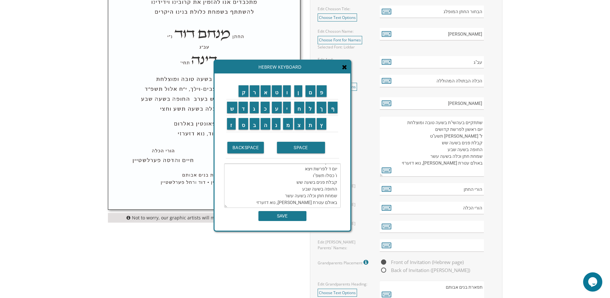
scroll to position [320, 0]
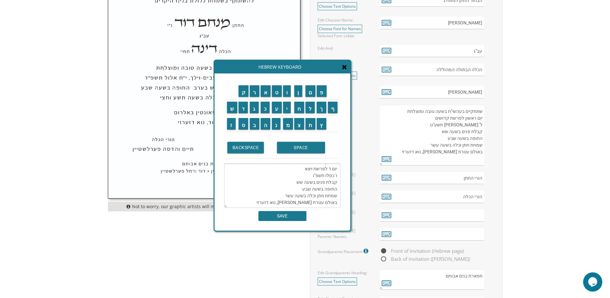
click at [311, 194] on textarea "שתתקיים בעהשי"ת בשעה טובה ומוצלחת יום ד לפרשת ויצא ו' כסלו תשפ"ו קבלת פנים בשעה…" at bounding box center [282, 185] width 117 height 44
drag, startPoint x: 304, startPoint y: 194, endPoint x: 308, endPoint y: 195, distance: 4.0
click at [308, 195] on textarea "שתתקיים בעהשי"ת בשעה טובה ומוצלחת יום ד לפרשת ויצא ו' כסלו תשפ"ו קבלת פנים בשעה…" at bounding box center [282, 185] width 117 height 44
click at [286, 108] on input "י" at bounding box center [287, 108] width 8 height 12
click at [313, 94] on input "ם" at bounding box center [311, 91] width 10 height 12
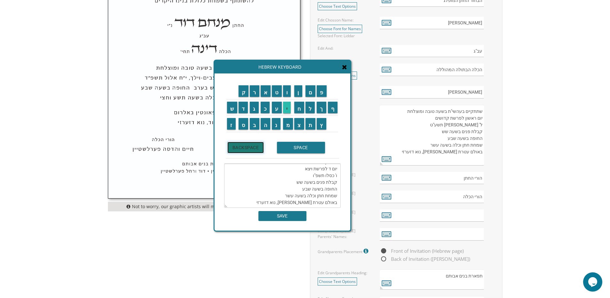
drag, startPoint x: 248, startPoint y: 145, endPoint x: 283, endPoint y: 111, distance: 49.2
click at [249, 145] on input "BACKSPACE" at bounding box center [245, 148] width 37 height 12
click at [287, 107] on input "י" at bounding box center [287, 108] width 8 height 12
click at [312, 92] on input "ם" at bounding box center [311, 91] width 10 height 12
click at [293, 149] on input "SPACE" at bounding box center [301, 148] width 48 height 12
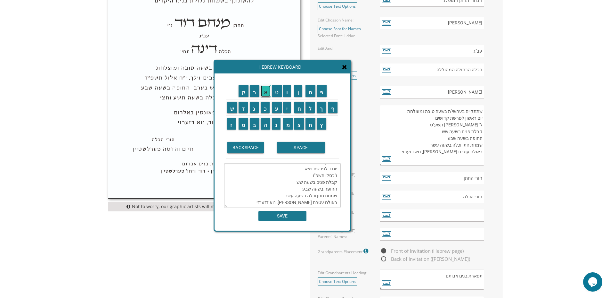
click at [265, 94] on input "א" at bounding box center [266, 91] width 10 height 12
click at [247, 143] on input "BACKSPACE" at bounding box center [245, 148] width 37 height 12
click at [277, 108] on input "ע" at bounding box center [277, 108] width 10 height 12
drag, startPoint x: 307, startPoint y: 108, endPoint x: 284, endPoint y: 102, distance: 24.5
click at [307, 108] on input "ל" at bounding box center [311, 108] width 10 height 12
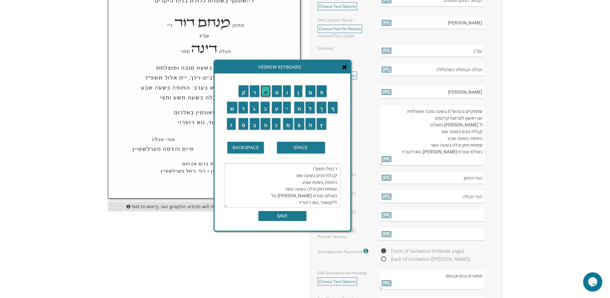
click at [265, 94] on input "א" at bounding box center [266, 91] width 10 height 12
drag, startPoint x: 231, startPoint y: 124, endPoint x: 243, endPoint y: 114, distance: 16.0
click at [231, 123] on input "ז" at bounding box center [231, 124] width 9 height 12
click at [254, 91] on input "ר" at bounding box center [255, 91] width 10 height 12
click at [295, 195] on textarea "שתתקיים בעהשי"ת בשעה טובה ומוצלחת יום ד לפרשת ויצא ו' כסלו תשפ"ו קבלת פנים בשעה…" at bounding box center [282, 185] width 117 height 44
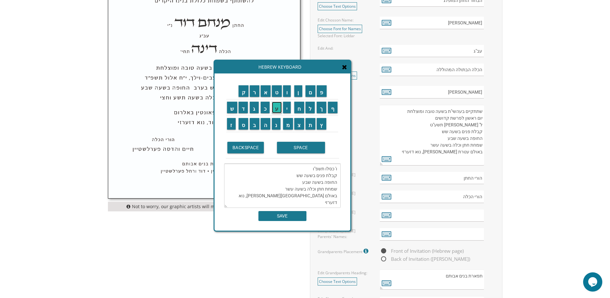
click at [276, 108] on input "ע" at bounding box center [277, 108] width 10 height 12
click at [298, 196] on textarea "שתתקיים בעהשי"ת בשעה טובה ומוצלחת יום ד לפרשת ויצא ו' כסלו תשפ"ו קבלת פנים בשעה…" at bounding box center [282, 185] width 117 height 44
click at [264, 94] on input "א" at bounding box center [266, 91] width 10 height 12
type textarea "שתתקיים בעהשי"ת בשעה טובה ומוצלחת יום ד לפרשת ויצא ו' כסלו תשפ"ו קבלת פנים בשעה…"
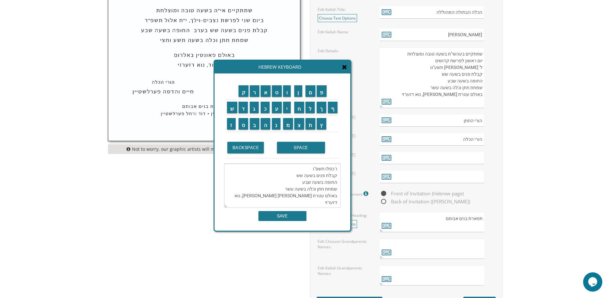
scroll to position [384, 0]
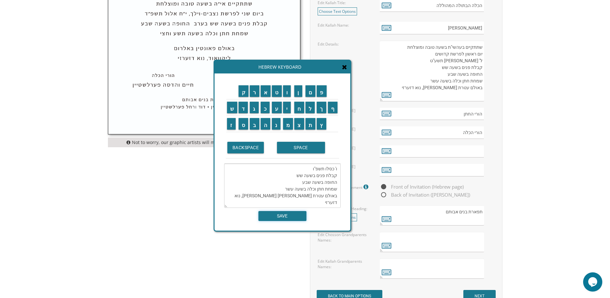
click at [298, 218] on input "SAVE" at bounding box center [282, 216] width 48 height 10
type textarea "שתתקיים בעהשי"ת בשעה טובה ומוצלחת יום ד לפרשת ויצא ו' כסלו תשפ"ו קבלת פנים בשעה…"
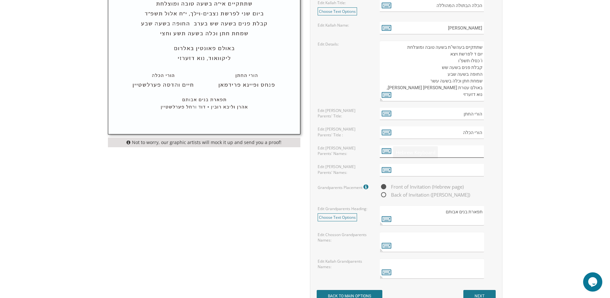
click at [424, 150] on input "text" at bounding box center [432, 151] width 104 height 12
click at [387, 151] on icon at bounding box center [387, 150] width 10 height 9
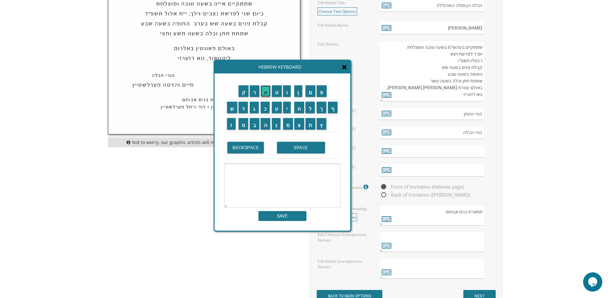
click at [265, 92] on input "א" at bounding box center [266, 91] width 10 height 12
click at [308, 108] on input "ל" at bounding box center [311, 108] width 10 height 12
click at [289, 105] on input "י" at bounding box center [287, 108] width 8 height 12
click at [324, 91] on input "פ" at bounding box center [322, 91] width 10 height 12
click at [288, 107] on input "י" at bounding box center [287, 108] width 8 height 12
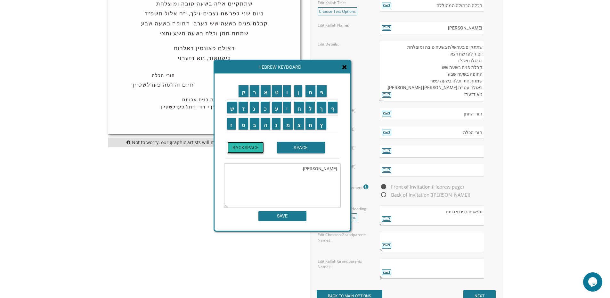
click at [249, 148] on input "BACKSPACE" at bounding box center [245, 148] width 37 height 12
click at [243, 122] on input "ס" at bounding box center [244, 124] width 10 height 12
click at [286, 106] on input "י" at bounding box center [287, 108] width 8 height 12
click at [327, 169] on textarea "אלי' פסי" at bounding box center [282, 185] width 117 height 44
click at [328, 168] on textarea "אלי' פסי" at bounding box center [282, 185] width 117 height 44
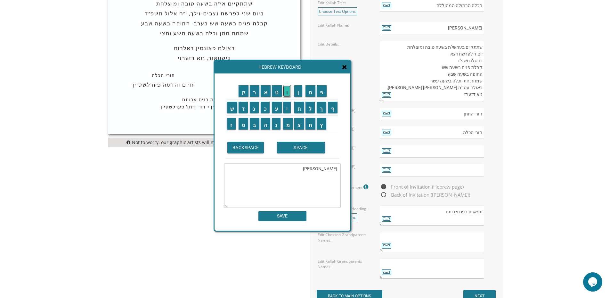
click at [287, 92] on input "ו" at bounding box center [287, 91] width 8 height 12
click at [314, 167] on textarea "אלי' ופסי" at bounding box center [282, 185] width 117 height 44
click at [231, 109] on input "ש" at bounding box center [232, 108] width 10 height 12
click at [287, 95] on input "ו" at bounding box center [287, 91] width 8 height 12
click at [288, 92] on input "ו" at bounding box center [287, 91] width 8 height 12
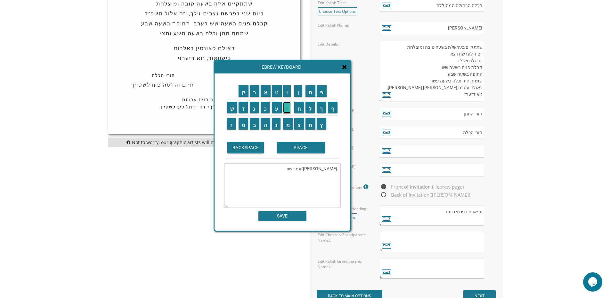
click at [286, 107] on input "י" at bounding box center [287, 108] width 8 height 12
click at [287, 120] on input "מ" at bounding box center [288, 124] width 10 height 12
click at [288, 121] on input "מ" at bounding box center [288, 124] width 10 height 12
click at [276, 109] on input "ע" at bounding box center [277, 108] width 10 height 12
click at [256, 93] on input "ר" at bounding box center [255, 91] width 10 height 12
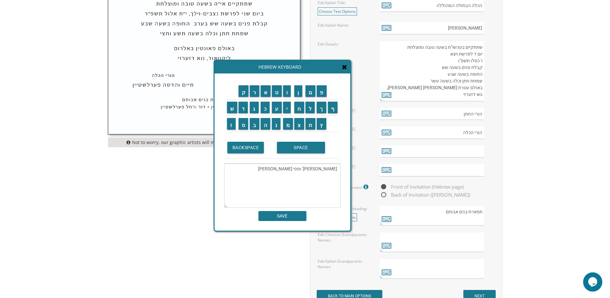
click at [324, 169] on textarea "אלי' ופסי שוויממער" at bounding box center [282, 185] width 117 height 44
click at [276, 110] on input "ע" at bounding box center [277, 108] width 10 height 12
type textarea "אלי' ופעסי שוויממער"
click at [288, 214] on input "SAVE" at bounding box center [282, 216] width 48 height 10
type input "אלי' ופעסי שוויממער"
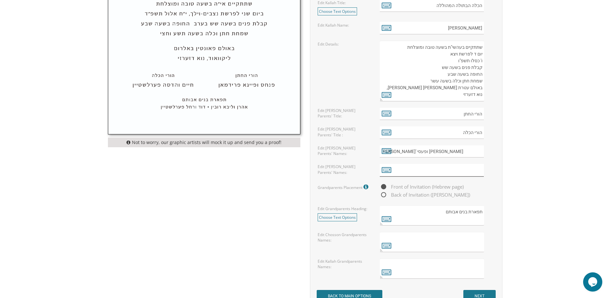
click at [406, 170] on input "text" at bounding box center [432, 170] width 104 height 12
click at [388, 169] on icon at bounding box center [387, 169] width 10 height 9
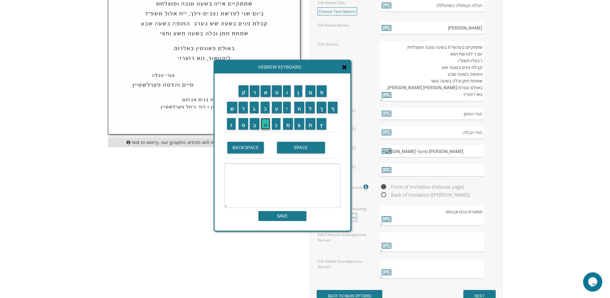
drag, startPoint x: 264, startPoint y: 122, endPoint x: 270, endPoint y: 113, distance: 10.7
click at [265, 122] on input "ה" at bounding box center [266, 124] width 10 height 12
click at [275, 106] on input "ע" at bounding box center [277, 108] width 10 height 12
drag, startPoint x: 253, startPoint y: 92, endPoint x: 252, endPoint y: 98, distance: 6.8
click at [253, 92] on input "ר" at bounding box center [255, 91] width 10 height 12
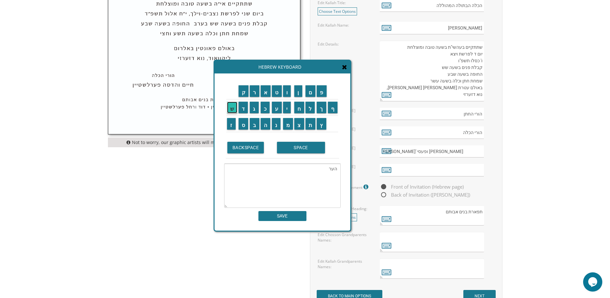
click at [229, 105] on input "ש" at bounding box center [232, 108] width 10 height 12
click at [309, 105] on input "ל" at bounding box center [311, 108] width 10 height 12
click at [287, 89] on input "ו" at bounding box center [287, 91] width 8 height 12
click at [322, 90] on input "פ" at bounding box center [322, 91] width 10 height 12
click at [274, 104] on input "ע" at bounding box center [277, 108] width 10 height 12
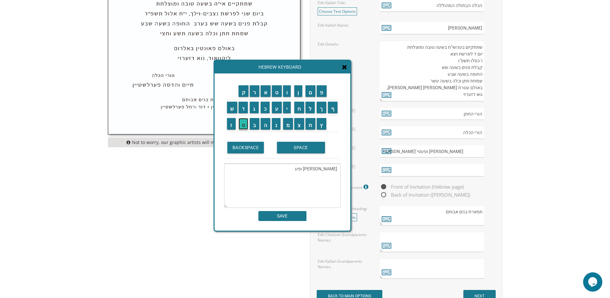
click at [243, 123] on input "ס" at bounding box center [244, 124] width 10 height 12
click at [288, 106] on input "י" at bounding box center [287, 108] width 8 height 12
drag, startPoint x: 253, startPoint y: 91, endPoint x: 265, endPoint y: 90, distance: 12.5
click at [253, 91] on input "ר" at bounding box center [255, 91] width 10 height 12
click at [264, 89] on input "א" at bounding box center [266, 91] width 10 height 12
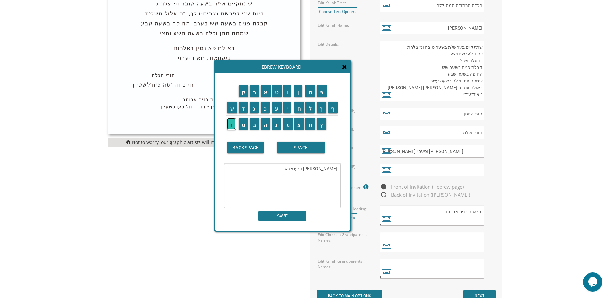
click at [229, 124] on input "ז" at bounding box center [231, 124] width 9 height 12
click at [276, 108] on input "ע" at bounding box center [277, 108] width 10 height 12
click at [276, 123] on input "נ" at bounding box center [276, 124] width 9 height 12
click at [321, 93] on input "פ" at bounding box center [322, 91] width 10 height 12
click at [275, 105] on input "ע" at bounding box center [277, 108] width 10 height 12
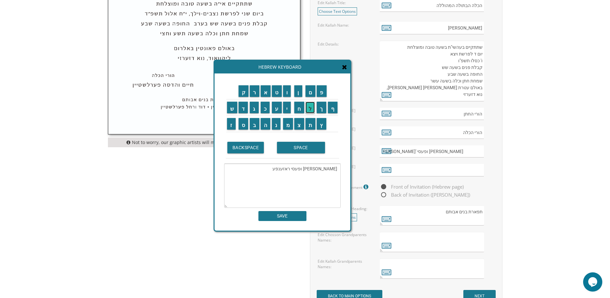
click at [310, 107] on input "ל" at bounding box center [311, 108] width 10 height 12
click at [243, 107] on input "ד" at bounding box center [244, 108] width 10 height 12
type textarea "הערשל ופעסי ראזענפעלד"
click at [284, 214] on input "SAVE" at bounding box center [282, 216] width 48 height 10
type input "הערשל ופעסי ראזענפעלד"
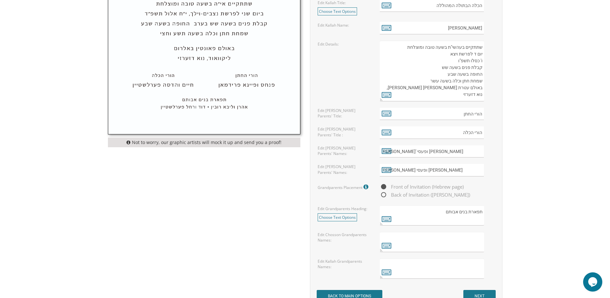
click at [384, 190] on span "Front of Invitation (Hebrew page)" at bounding box center [422, 187] width 84 height 8
click at [384, 189] on input "Front of Invitation (Hebrew page)" at bounding box center [382, 187] width 4 height 4
click at [384, 194] on span "Back of Invitation (Aliya page)" at bounding box center [425, 195] width 90 height 8
click at [384, 194] on input "Back of Invitation (Aliya page)" at bounding box center [382, 195] width 4 height 4
radio input "true"
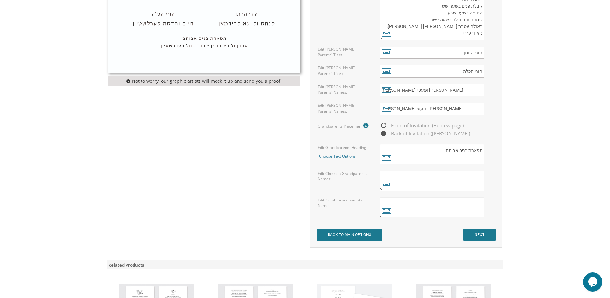
scroll to position [448, 0]
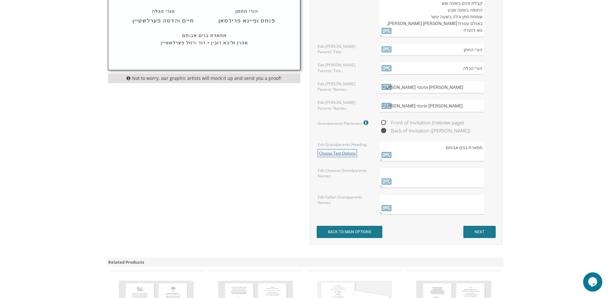
click at [335, 154] on link "Choose Text Options" at bounding box center [337, 153] width 39 height 8
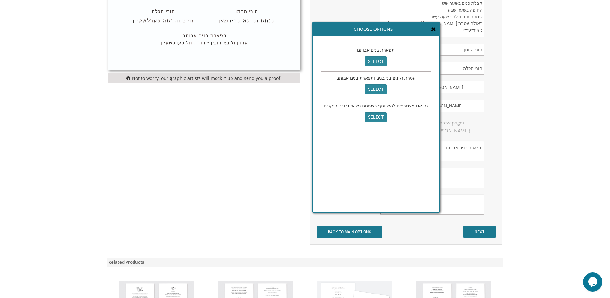
click at [431, 28] on icon at bounding box center [433, 29] width 5 height 6
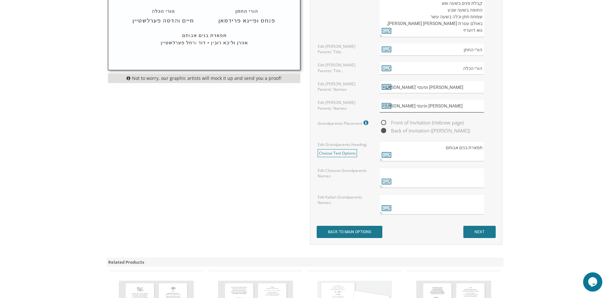
drag, startPoint x: 429, startPoint y: 106, endPoint x: 520, endPoint y: 108, distance: 91.3
click at [520, 108] on body "My Cart {{shoppingcart.totalQuantityDisplay}} Total: {{shoppingcart.subtotal}} …" at bounding box center [305, 18] width 610 height 932
click at [435, 85] on input "אלי' ופעסי שוויממער" at bounding box center [432, 87] width 104 height 12
paste input "הערשל ופעסי ראזענפעלד"
drag, startPoint x: 443, startPoint y: 88, endPoint x: 487, endPoint y: 91, distance: 44.3
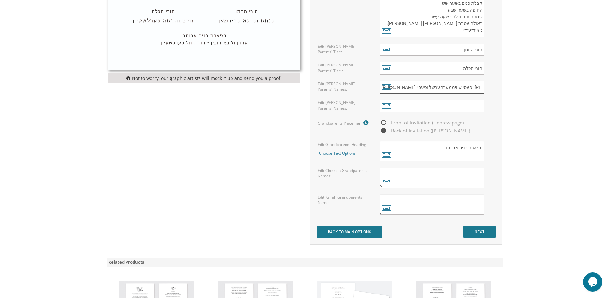
click at [487, 91] on div "אלי' ופעסי שוויממערהערשל ופעסי ראזענפעלד" at bounding box center [437, 87] width 115 height 12
type input "הערשל ופעסי ראזענפעלד"
click at [457, 106] on input "text" at bounding box center [432, 106] width 104 height 12
paste input "אלי' ופעסי שוויממער"
type input "אלי' ופעסי שוויממער"
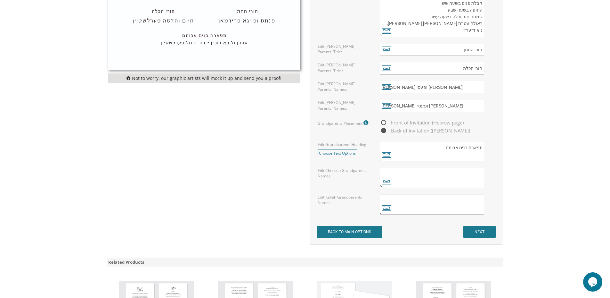
click at [427, 208] on textarea at bounding box center [432, 204] width 104 height 20
click at [436, 176] on textarea at bounding box center [432, 177] width 104 height 20
click at [481, 230] on input "NEXT" at bounding box center [479, 231] width 32 height 12
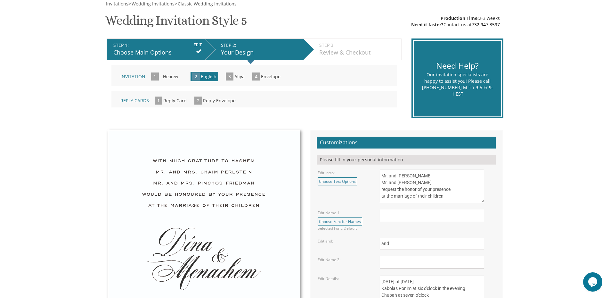
scroll to position [128, 0]
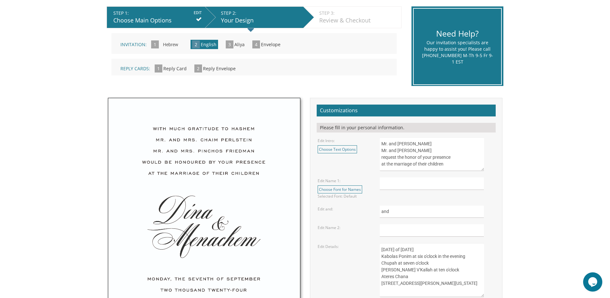
click at [404, 144] on textarea "Mr. and [PERSON_NAME] Mr. and [PERSON_NAME] request the honor of your presence …" at bounding box center [432, 154] width 104 height 34
drag, startPoint x: 407, startPoint y: 143, endPoint x: 436, endPoint y: 143, distance: 28.5
click at [436, 143] on textarea "Mr. and [PERSON_NAME] Mr. and [PERSON_NAME] request the honor of your presence …" at bounding box center [432, 154] width 104 height 34
drag, startPoint x: 408, startPoint y: 151, endPoint x: 441, endPoint y: 151, distance: 32.7
click at [441, 151] on textarea "Mr. and [PERSON_NAME] Mr. and [PERSON_NAME] request the honor of your presence …" at bounding box center [432, 154] width 104 height 34
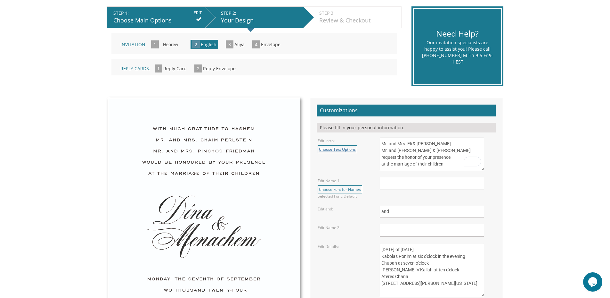
click at [334, 145] on link "Choose Text Options" at bounding box center [337, 149] width 39 height 8
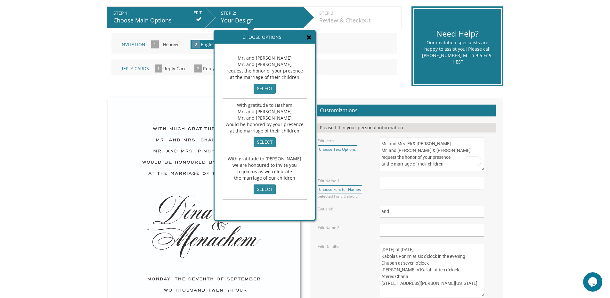
drag, startPoint x: 306, startPoint y: 37, endPoint x: 306, endPoint y: 45, distance: 7.0
click at [306, 38] on icon at bounding box center [308, 37] width 5 height 6
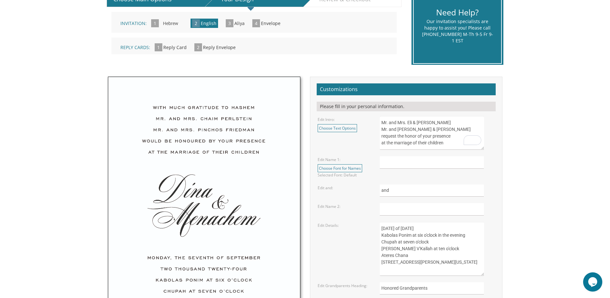
scroll to position [160, 0]
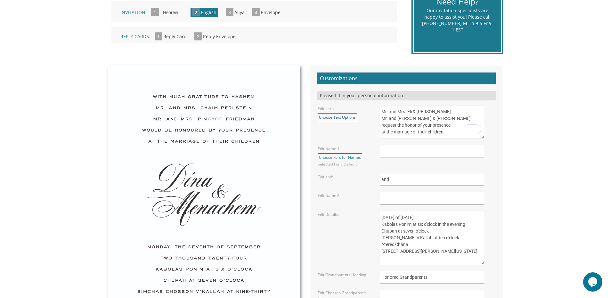
click at [345, 118] on link "Choose Text Options" at bounding box center [337, 117] width 39 height 8
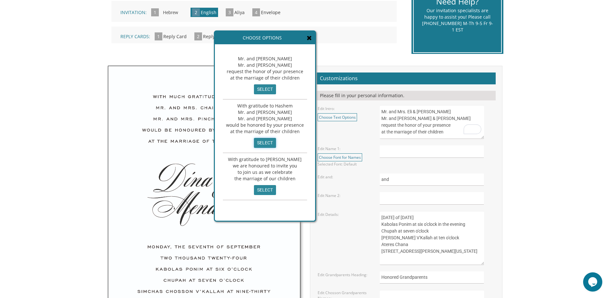
click at [262, 140] on input "select" at bounding box center [265, 143] width 22 height 10
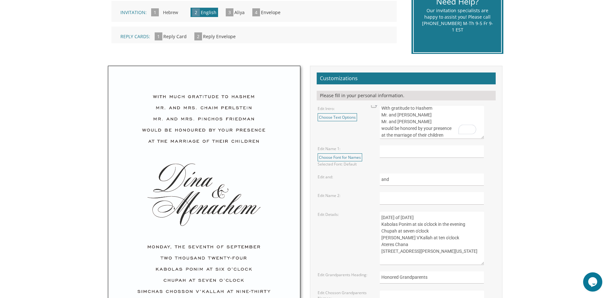
drag, startPoint x: 408, startPoint y: 114, endPoint x: 437, endPoint y: 116, distance: 28.5
click at [437, 114] on textarea "Mr. and [PERSON_NAME] Mr. and [PERSON_NAME] request the honor of your presence …" at bounding box center [432, 122] width 104 height 34
drag, startPoint x: 408, startPoint y: 121, endPoint x: 440, endPoint y: 123, distance: 32.1
click at [440, 123] on textarea "Mr. and Mrs. Yossi Schwartz Mr. and Mrs. Yaakov Friedman request the honor of y…" at bounding box center [432, 122] width 104 height 34
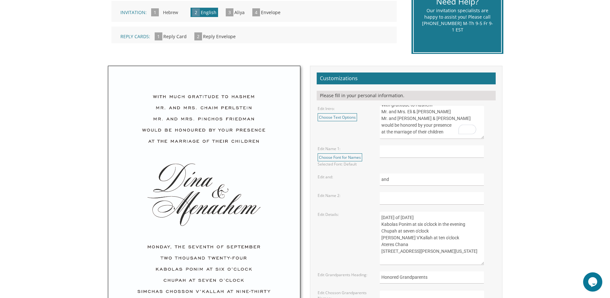
type textarea "With gratitude to Hashem Mr. and Mrs. Eli & Pessie Schwimmer Mr. and Mrs. Hersh…"
click at [391, 153] on input "text" at bounding box center [432, 151] width 104 height 12
type input "Dasi"
click at [404, 197] on input "text" at bounding box center [432, 198] width 104 height 12
type input "Yossi"
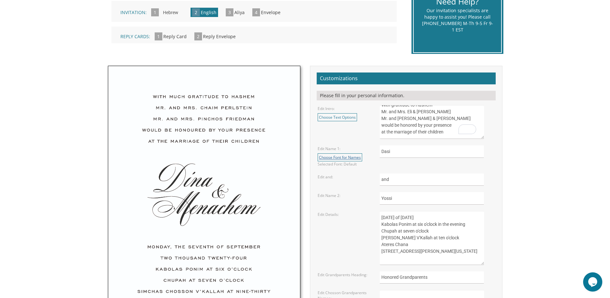
click at [333, 156] on link "Choose Font for Names" at bounding box center [340, 157] width 45 height 8
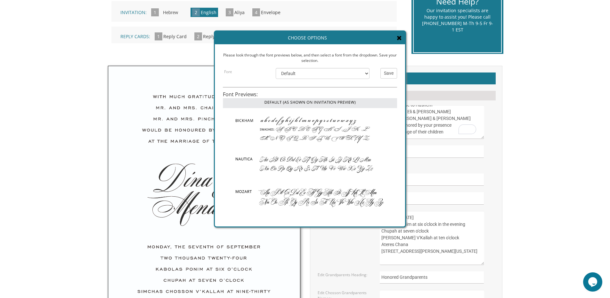
scroll to position [0, 0]
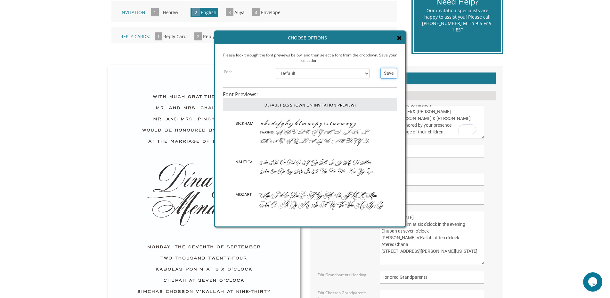
click at [394, 72] on input "Save" at bounding box center [388, 73] width 17 height 11
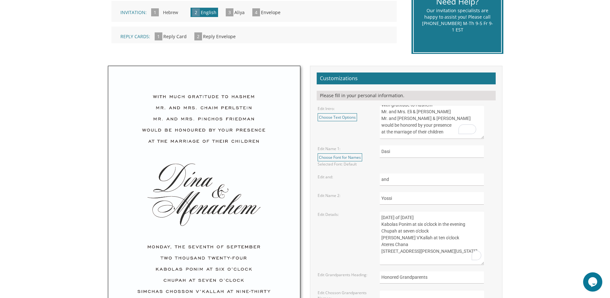
drag, startPoint x: 380, startPoint y: 216, endPoint x: 396, endPoint y: 216, distance: 15.7
click at [396, 216] on textarea "Sunday, the eighth of May, 2016 Kabolas Ponim at six o'clock in the evening Chu…" at bounding box center [432, 238] width 104 height 54
drag, startPoint x: 395, startPoint y: 217, endPoint x: 406, endPoint y: 220, distance: 11.0
click at [406, 220] on textarea "Sunday, the eighth of May, 2016 Kabolas Ponim at six o'clock in the evening Chu…" at bounding box center [432, 238] width 104 height 54
drag, startPoint x: 414, startPoint y: 218, endPoint x: 427, endPoint y: 218, distance: 12.8
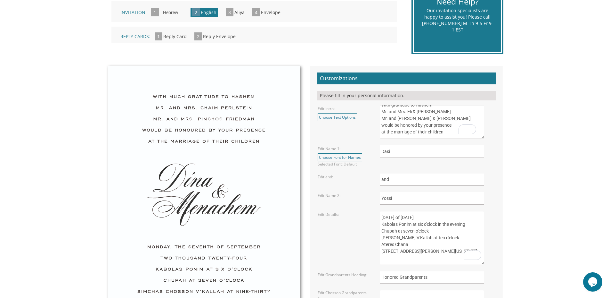
click at [427, 218] on textarea "Sunday, the eighth of May, 2016 Kabolas Ponim at six o'clock in the evening Chu…" at bounding box center [432, 238] width 104 height 54
drag, startPoint x: 444, startPoint y: 216, endPoint x: 455, endPoint y: 216, distance: 11.9
click at [455, 216] on textarea "Sunday, the eighth of May, 2016 Kabolas Ponim at six o'clock in the evening Chu…" at bounding box center [432, 238] width 104 height 54
click at [447, 216] on textarea "Sunday, the eighth of May, 2016 Kabolas Ponim at six o'clock in the evening Chu…" at bounding box center [432, 238] width 104 height 54
drag, startPoint x: 444, startPoint y: 216, endPoint x: 453, endPoint y: 216, distance: 8.6
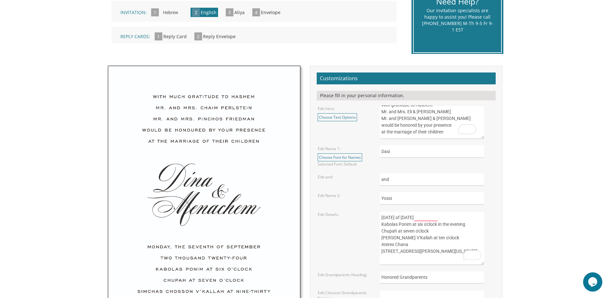
click at [453, 216] on textarea "Sunday, the eighth of May, 2016 Kabolas Ponim at six o'clock in the evening Chu…" at bounding box center [432, 238] width 104 height 54
drag, startPoint x: 460, startPoint y: 216, endPoint x: 464, endPoint y: 216, distance: 4.5
click at [464, 216] on textarea "Sunday, the eighth of May, 2016 Kabolas Ponim at six o'clock in the evening Chu…" at bounding box center [432, 238] width 104 height 54
drag, startPoint x: 401, startPoint y: 243, endPoint x: 408, endPoint y: 243, distance: 7.0
click at [408, 243] on textarea "Sunday, the eighth of May, 2016 Kabolas Ponim at six o'clock in the evening Chu…" at bounding box center [432, 238] width 104 height 54
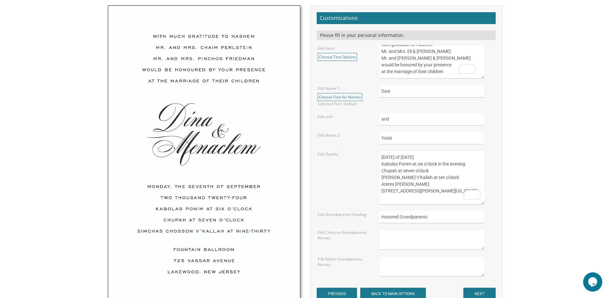
scroll to position [224, 0]
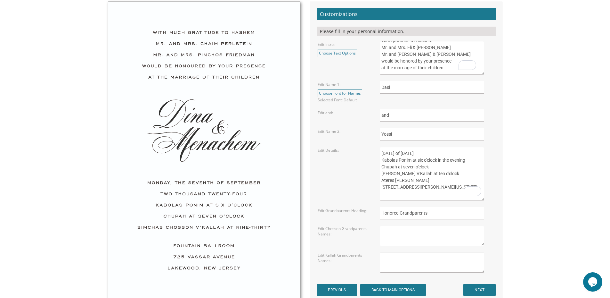
type textarea "Wednesday, the twenty-sixth of Nov, 2025 Kabolas Ponim at six o'clock in the ev…"
click at [430, 233] on textarea at bounding box center [432, 235] width 104 height 20
click at [479, 290] on input "NEXT" at bounding box center [479, 289] width 32 height 12
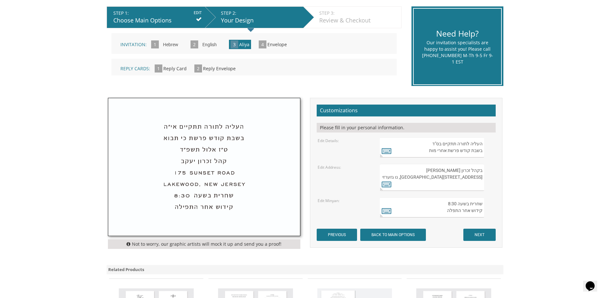
click at [431, 153] on textarea "העליה לתורה תתקיים בס"ד בשבת קודש פרשת אחרי מות" at bounding box center [432, 147] width 104 height 20
click at [384, 151] on icon at bounding box center [387, 150] width 10 height 9
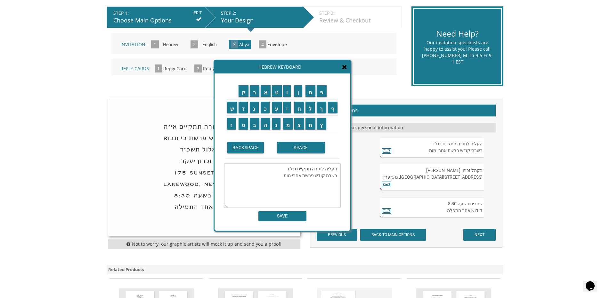
click at [287, 176] on textarea "העליה לתורה תתקיים בס"ד בשבת קודש פרשת אחרי מות" at bounding box center [282, 185] width 117 height 44
drag, startPoint x: 282, startPoint y: 175, endPoint x: 298, endPoint y: 176, distance: 16.7
click at [298, 176] on textarea "העליה לתורה תתקיים בס"ד בשבת קודש פרשת אחרי מות" at bounding box center [282, 185] width 117 height 44
click at [287, 93] on input "ו" at bounding box center [287, 91] width 8 height 12
click at [287, 108] on input "י" at bounding box center [287, 108] width 8 height 12
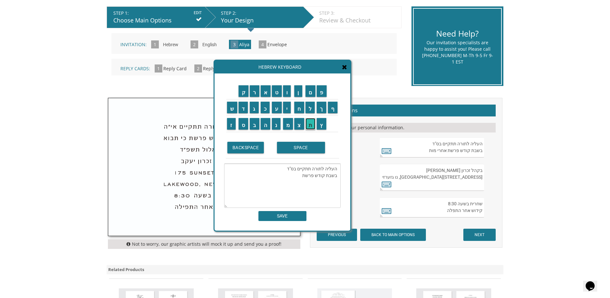
click at [311, 125] on input "ת" at bounding box center [311, 124] width 10 height 12
click at [289, 92] on input "ו" at bounding box center [287, 91] width 8 height 12
click at [308, 106] on input "ל" at bounding box center [311, 108] width 10 height 12
click at [241, 109] on input "ד" at bounding box center [244, 108] width 10 height 12
click at [287, 92] on input "ו" at bounding box center [287, 91] width 8 height 12
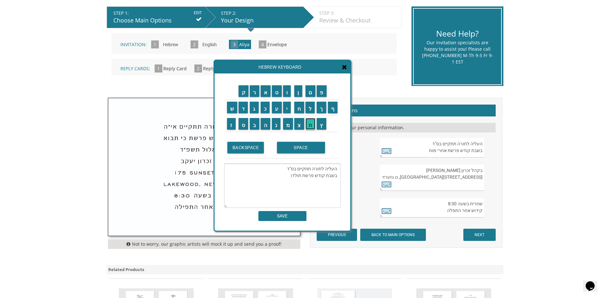
click at [311, 124] on input "ת" at bounding box center [311, 124] width 10 height 12
type textarea "העליה לתורה תתקיים בס"ד בשבת קודש פרשת תולדות"
click at [297, 217] on input "SAVE" at bounding box center [282, 216] width 48 height 10
type textarea "העליה לתורה תתקיים בס"ד בשבת קודש פרשת תולדות"
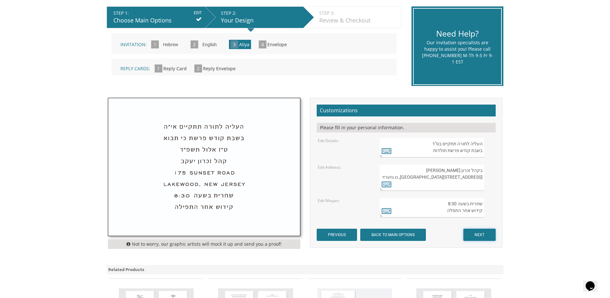
click at [490, 234] on input "NEXT" at bounding box center [479, 234] width 32 height 12
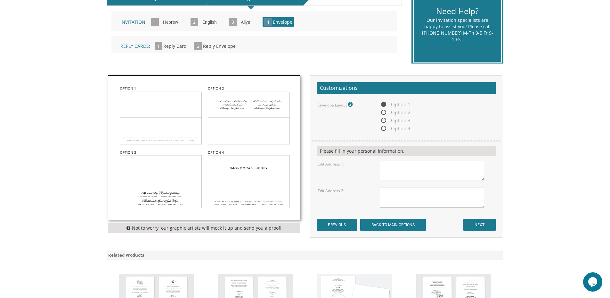
scroll to position [160, 0]
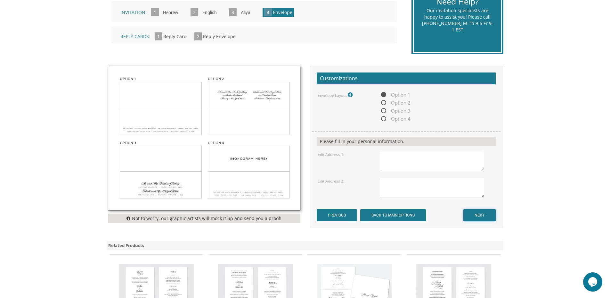
click at [473, 211] on input "NEXT" at bounding box center [479, 215] width 32 height 12
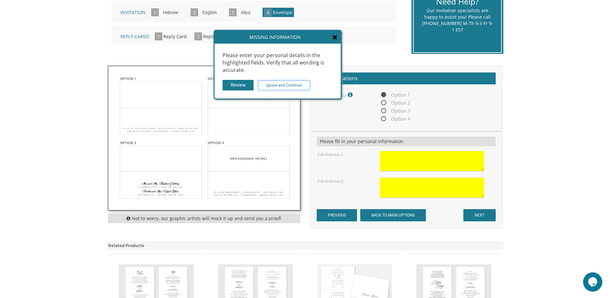
click at [273, 81] on input "Ignore and Continue" at bounding box center [284, 85] width 52 height 10
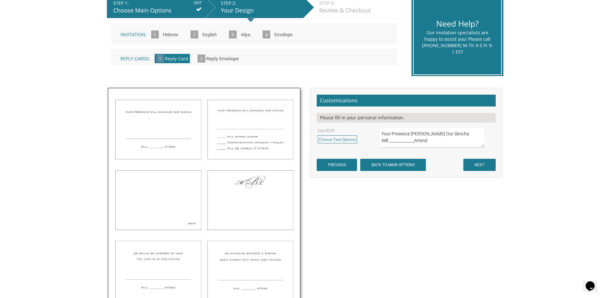
scroll to position [160, 0]
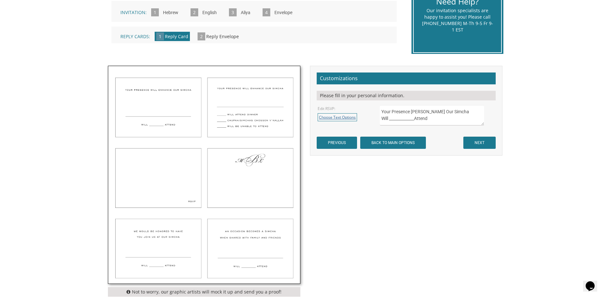
click at [346, 118] on link "Choose Text Options" at bounding box center [337, 117] width 39 height 8
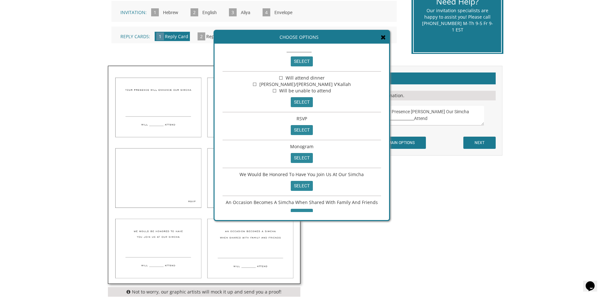
scroll to position [26, 0]
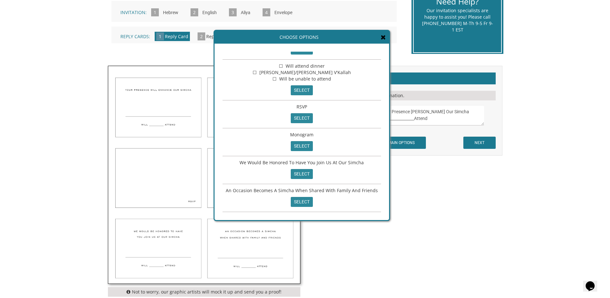
click at [384, 39] on icon at bounding box center [383, 37] width 5 height 6
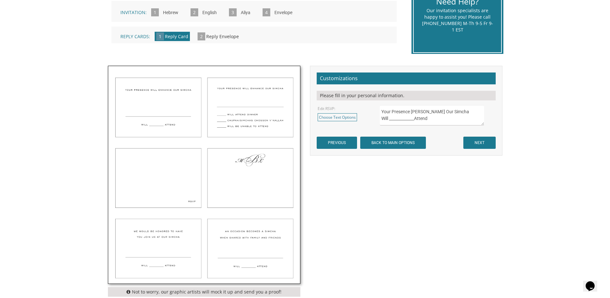
click at [411, 121] on textarea "Your Presence Will Enhance Our Simcha Will _____________Attend" at bounding box center [432, 115] width 104 height 20
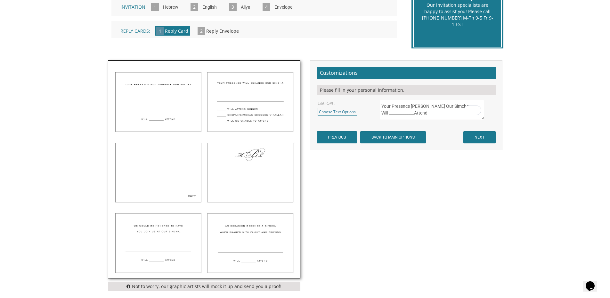
scroll to position [160, 0]
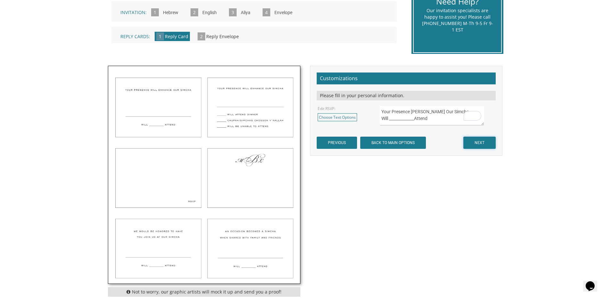
click at [484, 137] on input "NEXT" at bounding box center [479, 142] width 32 height 12
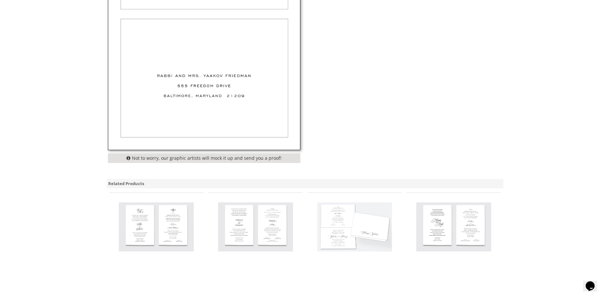
scroll to position [160, 0]
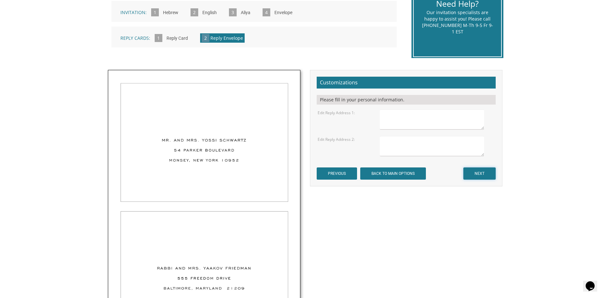
click at [481, 172] on input "NEXT" at bounding box center [479, 173] width 32 height 12
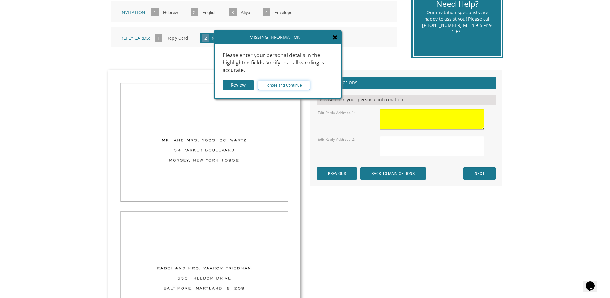
click at [289, 86] on input "Ignore and Continue" at bounding box center [284, 85] width 52 height 10
